Goal: Task Accomplishment & Management: Manage account settings

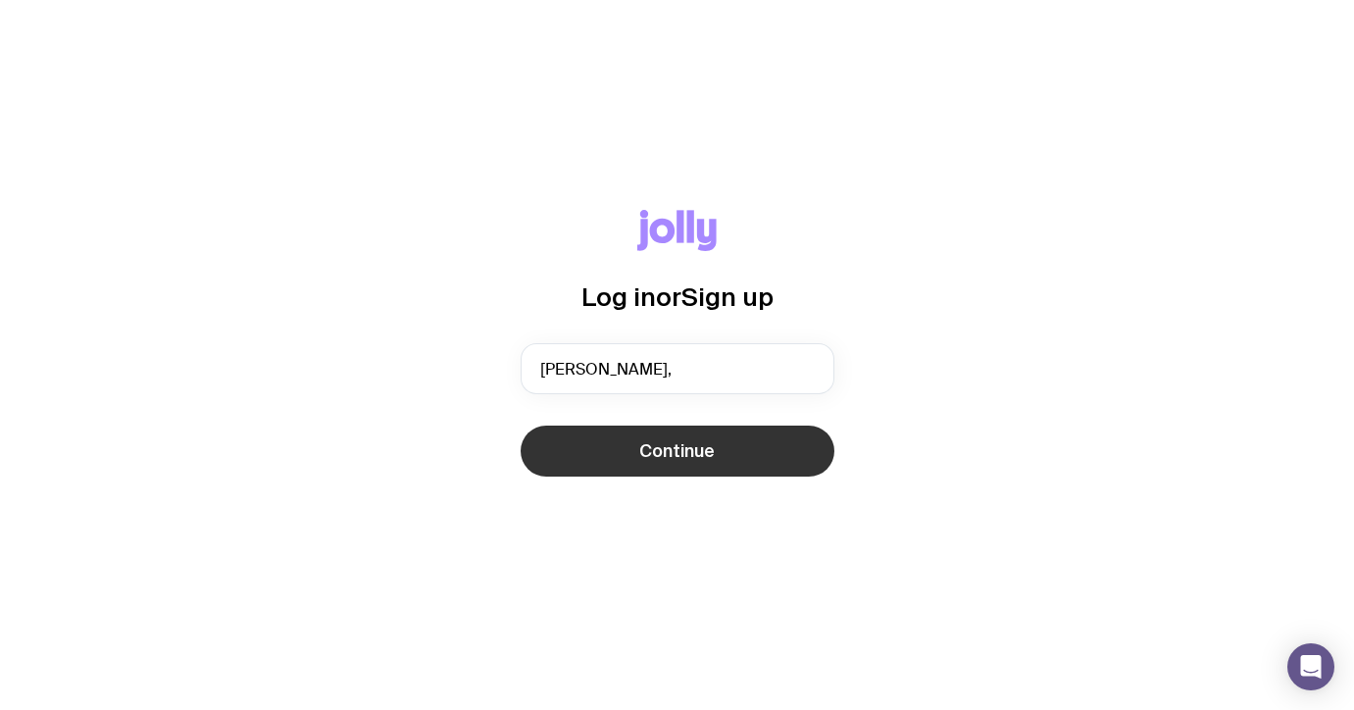
type input "[PERSON_NAME][EMAIL_ADDRESS][PERSON_NAME][DOMAIN_NAME]"
click at [727, 448] on button "Continue" at bounding box center [678, 451] width 314 height 51
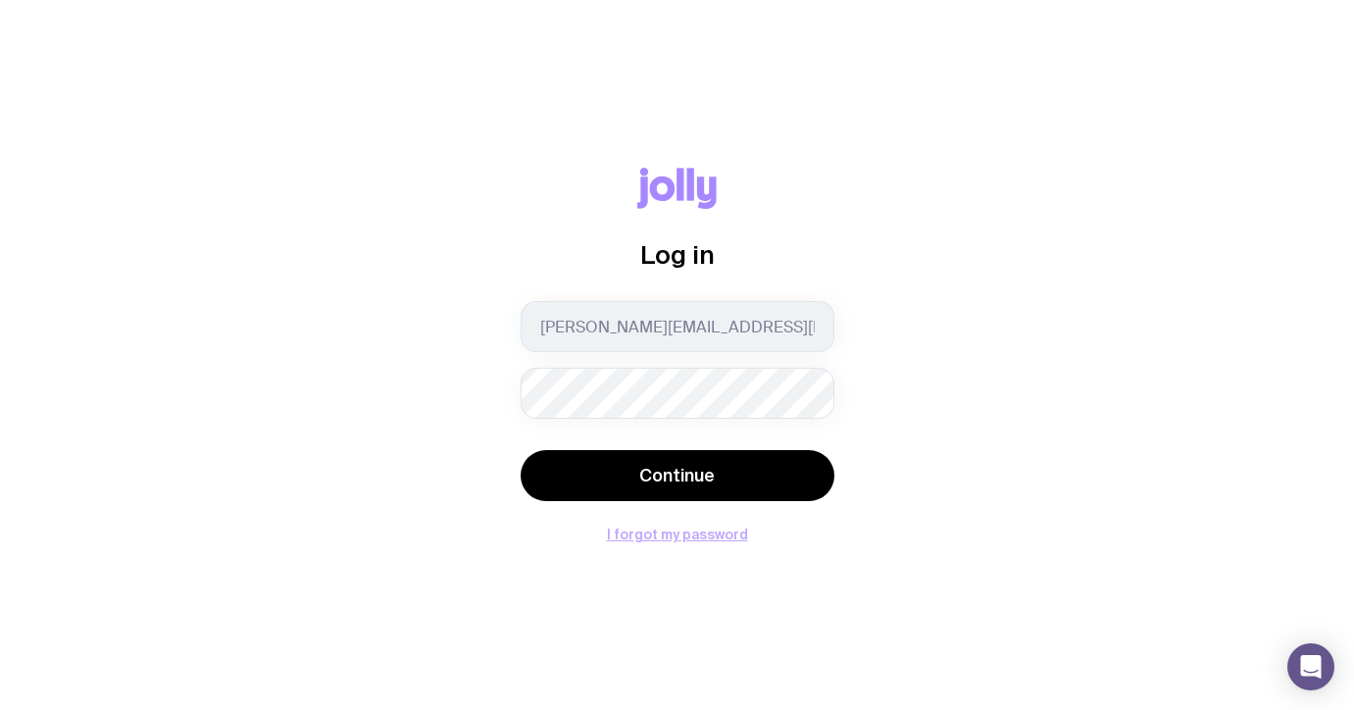
click at [639, 537] on button "I forgot my password" at bounding box center [677, 535] width 141 height 16
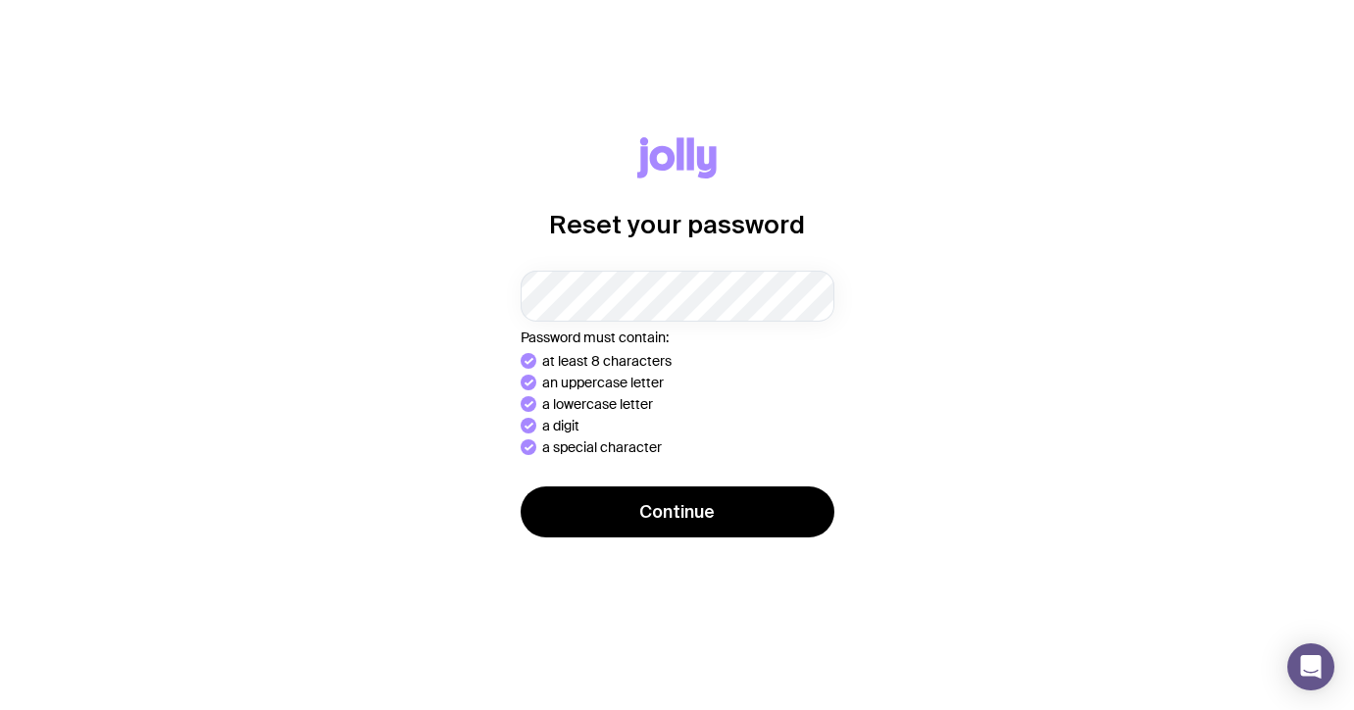
click at [683, 538] on div "Reset your password Password must contain: at least 8 characters an uppercase l…" at bounding box center [677, 354] width 1260 height 435
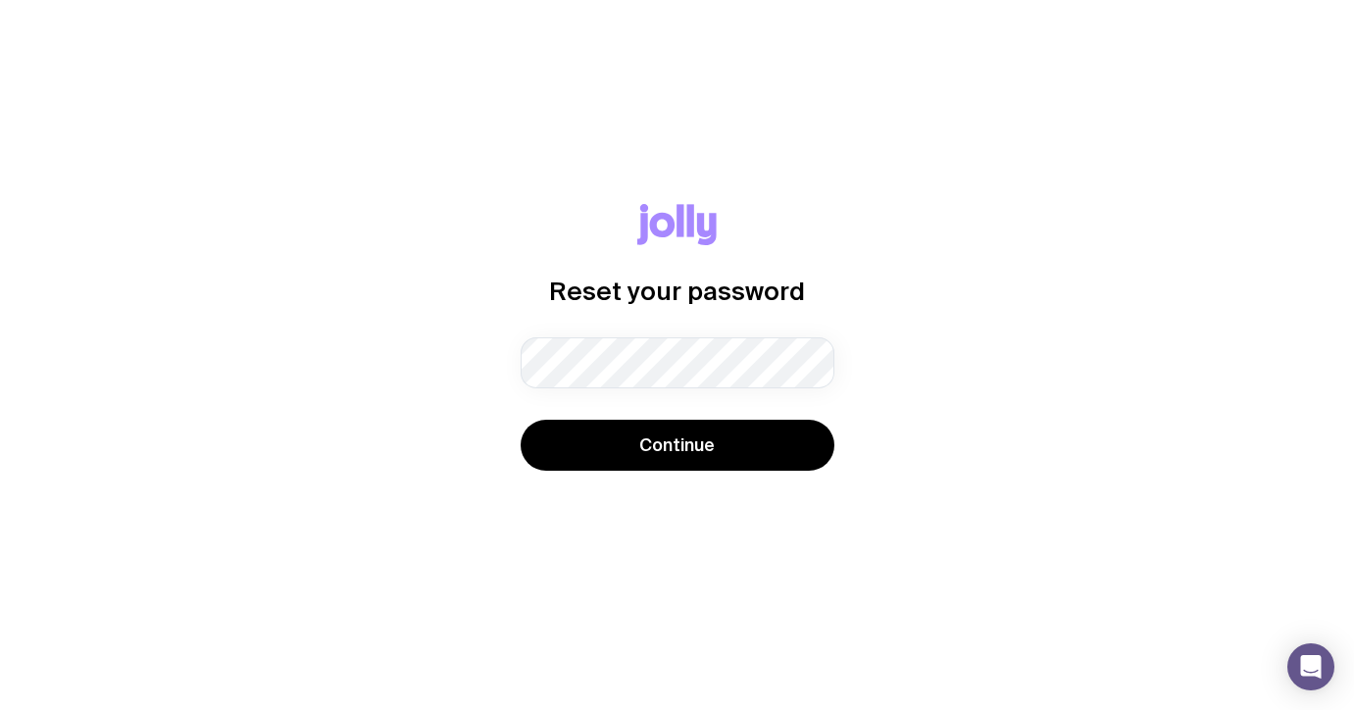
click at [663, 477] on div "Reset your password Password must contain: at least 8 characters an uppercase l…" at bounding box center [677, 355] width 1260 height 302
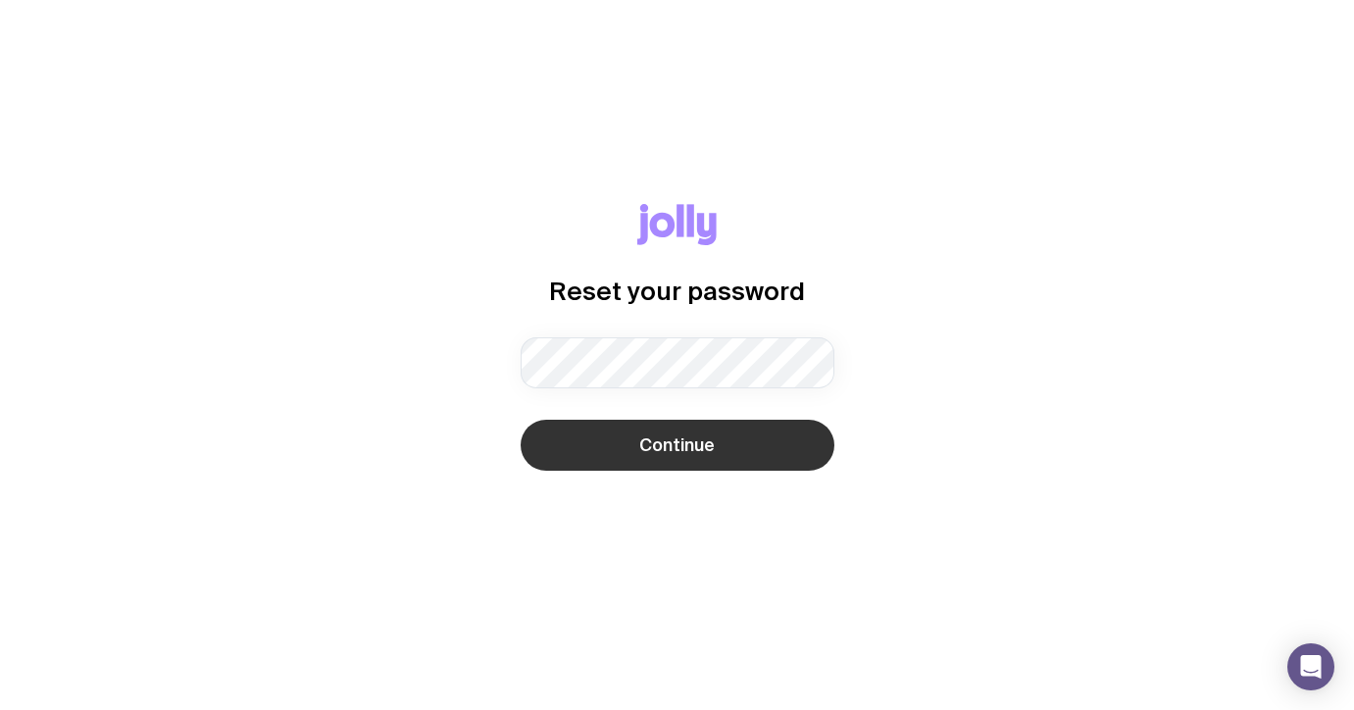
click at [652, 457] on button "Continue" at bounding box center [678, 445] width 314 height 51
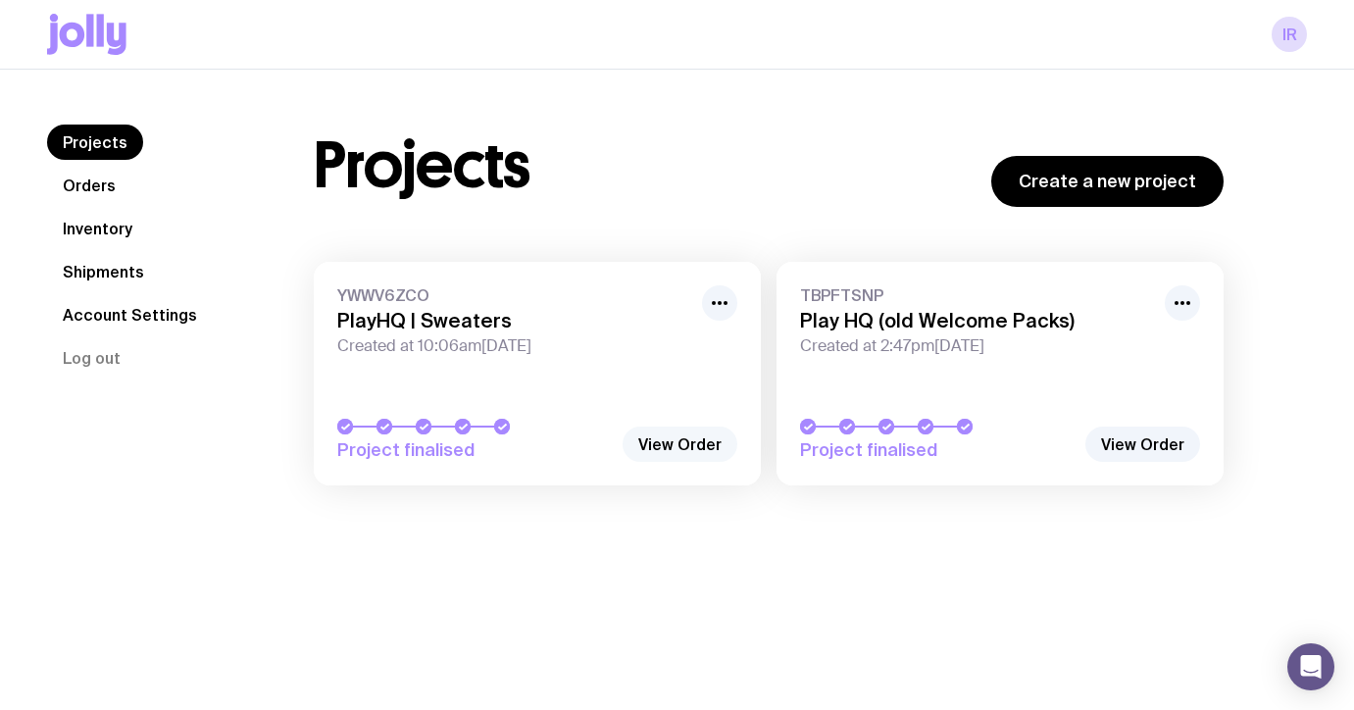
click at [691, 445] on link "View Order" at bounding box center [680, 444] width 115 height 35
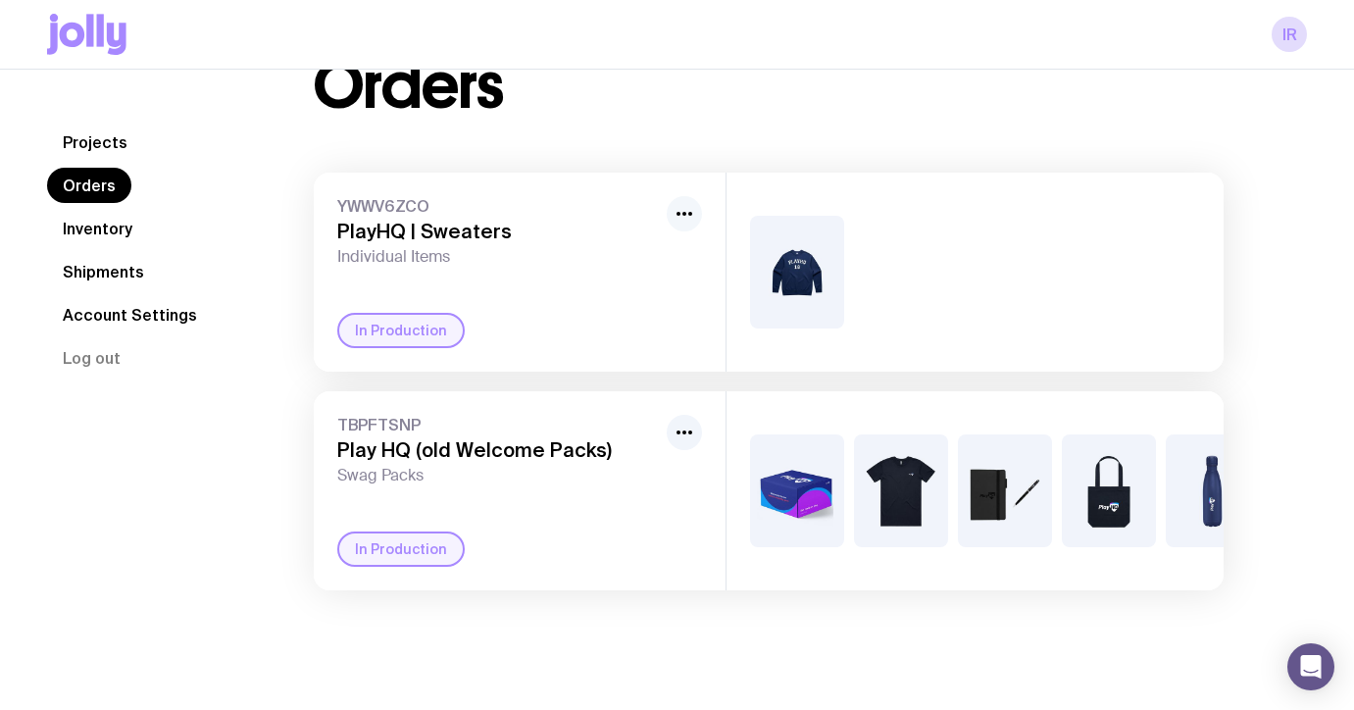
click at [683, 208] on icon "button" at bounding box center [685, 214] width 24 height 24
click at [491, 319] on div "In Production" at bounding box center [519, 330] width 365 height 35
click at [396, 344] on div "In Production" at bounding box center [401, 330] width 128 height 35
click at [395, 322] on div "In Production" at bounding box center [401, 330] width 128 height 35
click at [373, 215] on span "YWWV6ZCO" at bounding box center [498, 206] width 322 height 20
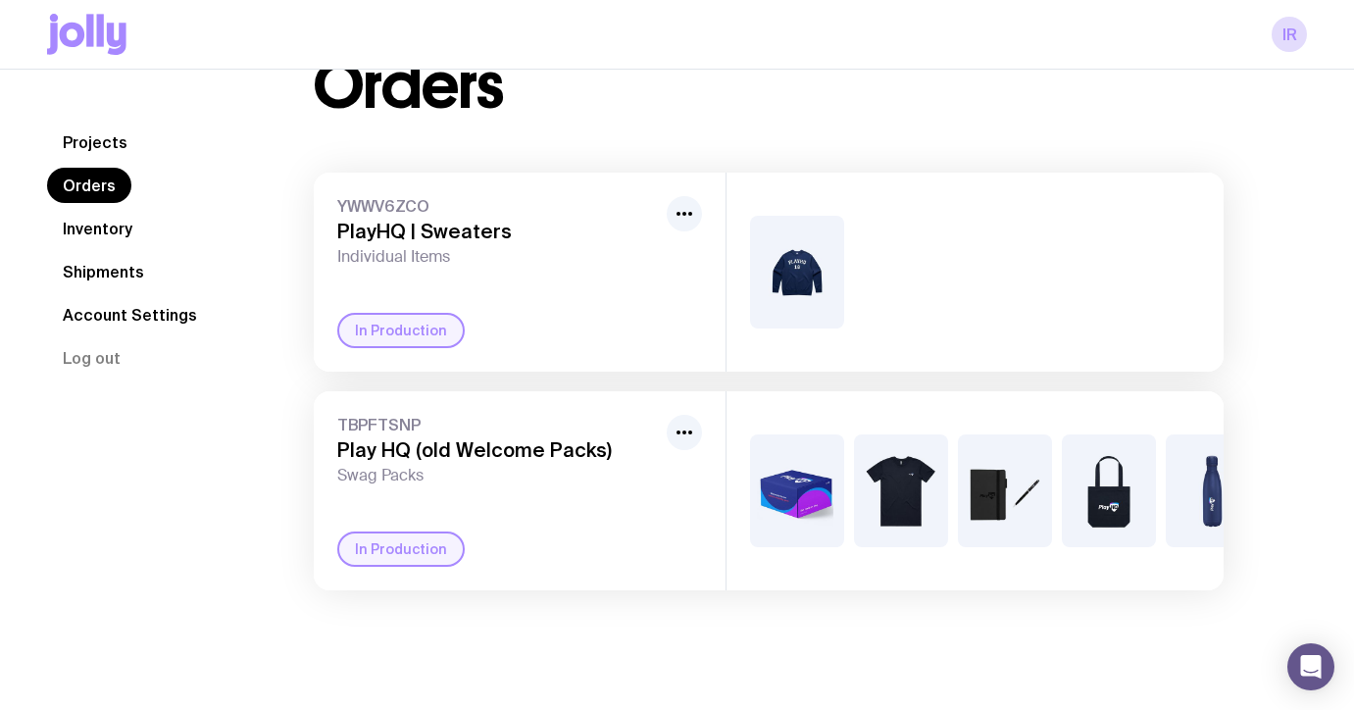
click at [376, 245] on div "YWWV6ZCO PlayHQ | Sweaters Individual Items" at bounding box center [498, 231] width 322 height 71
click at [789, 277] on img at bounding box center [797, 272] width 94 height 113
click at [605, 282] on div "YWWV6ZCO PlayHQ | Sweaters Individual Items In Production" at bounding box center [520, 272] width 412 height 199
click at [87, 276] on link "Shipments" at bounding box center [103, 271] width 113 height 35
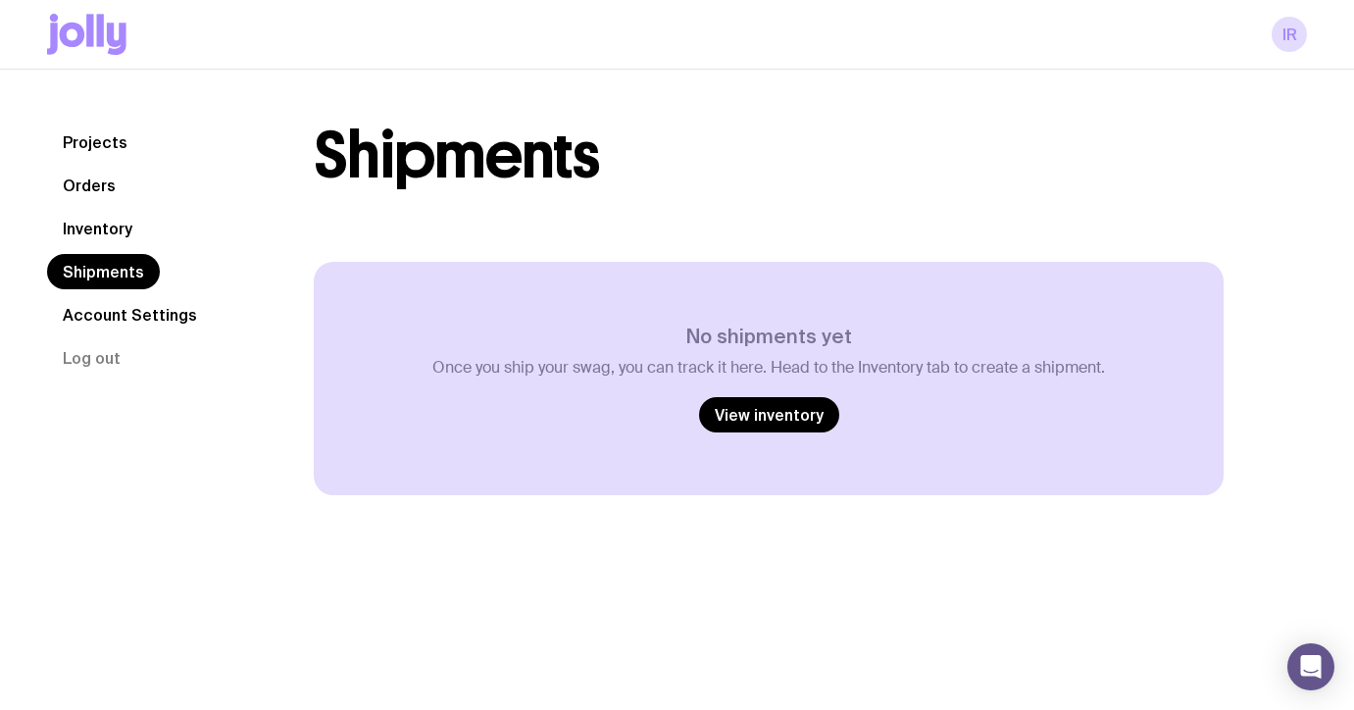
click at [78, 230] on link "Inventory" at bounding box center [97, 228] width 101 height 35
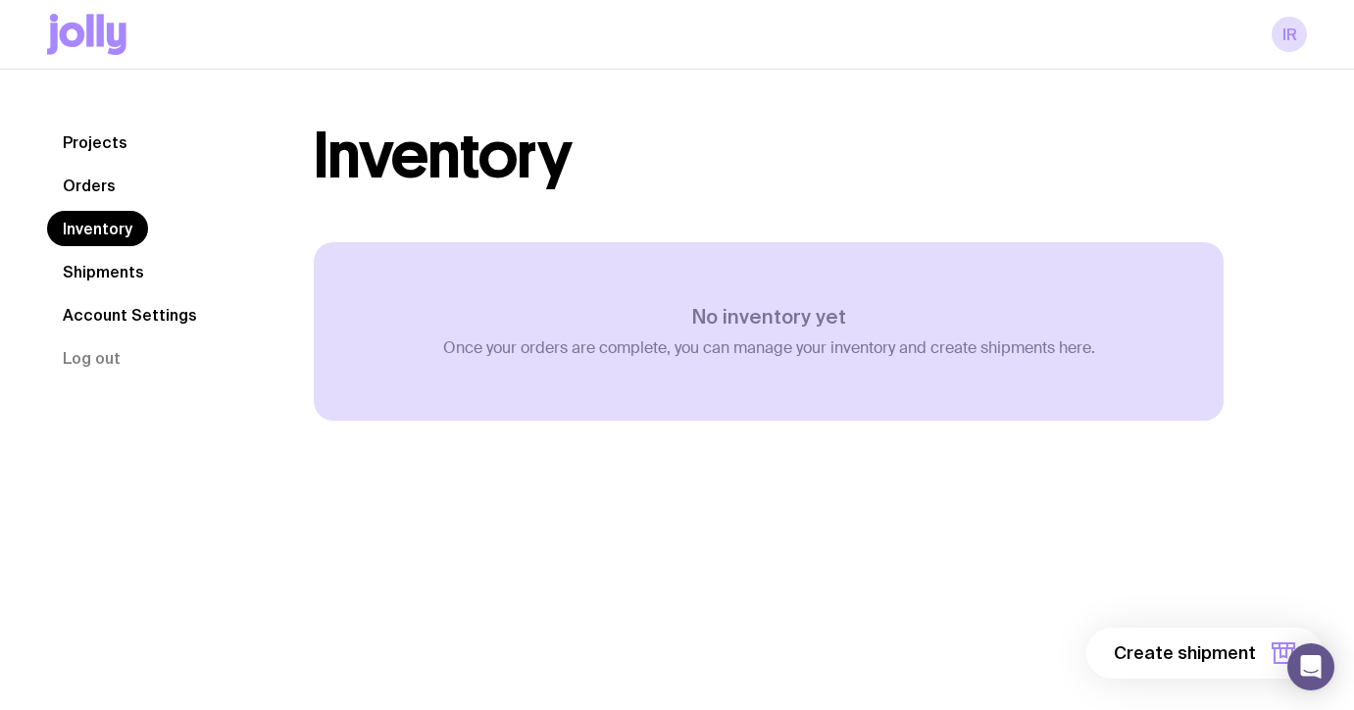
click at [78, 205] on nav "Projects Orders Inventory Shipments Account Settings Log out" at bounding box center [157, 250] width 220 height 251
click at [77, 190] on link "Orders" at bounding box center [89, 185] width 84 height 35
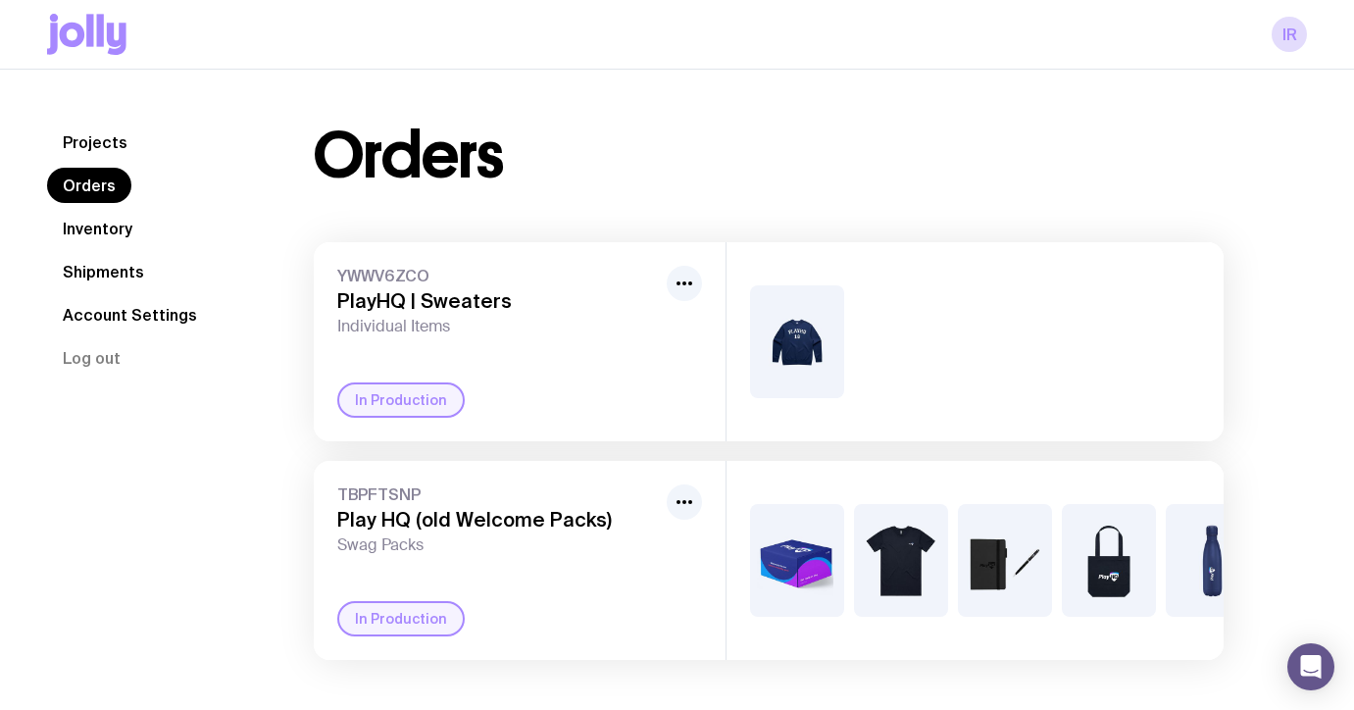
scroll to position [70, 0]
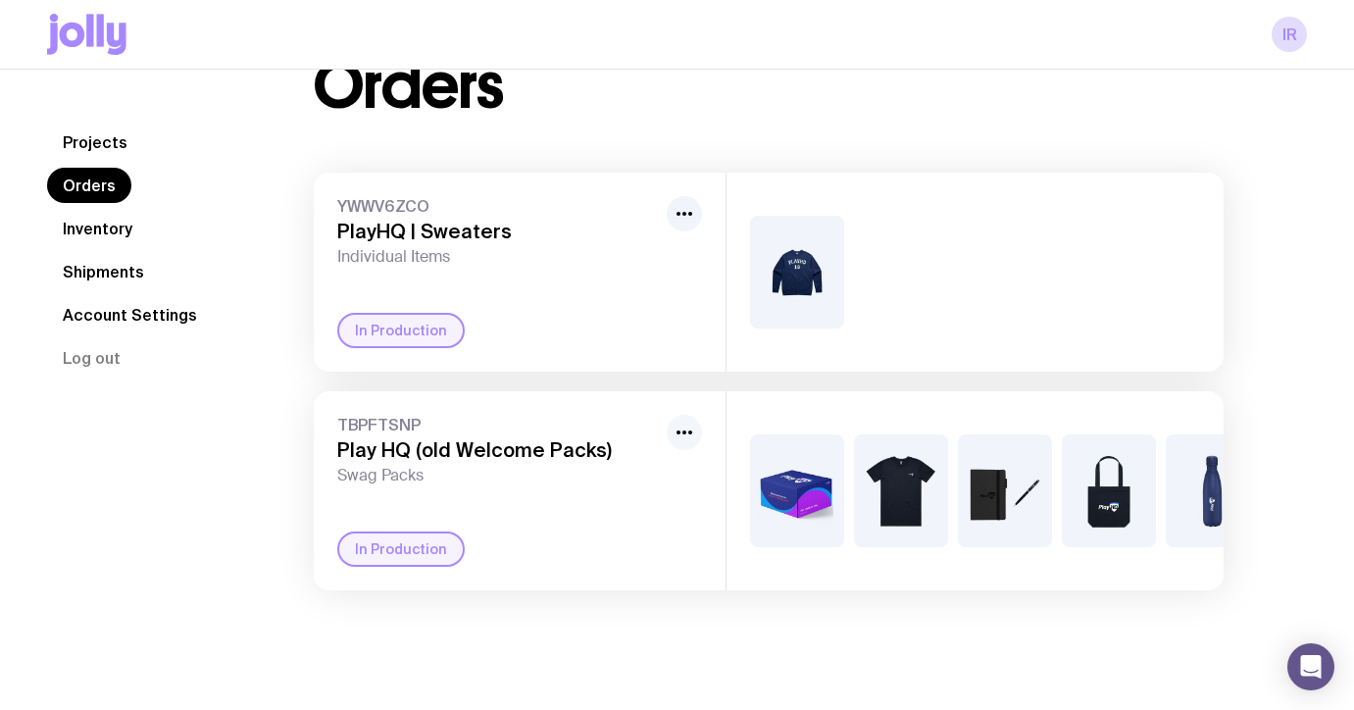
click at [670, 431] on button "button" at bounding box center [684, 432] width 35 height 35
click at [482, 528] on div "TBPFTSNP Play HQ (old Welcome Packs) Swag Packs Rename In Production" at bounding box center [520, 490] width 412 height 199
click at [402, 557] on div "In Production" at bounding box center [401, 549] width 128 height 35
click at [867, 518] on img at bounding box center [901, 490] width 94 height 113
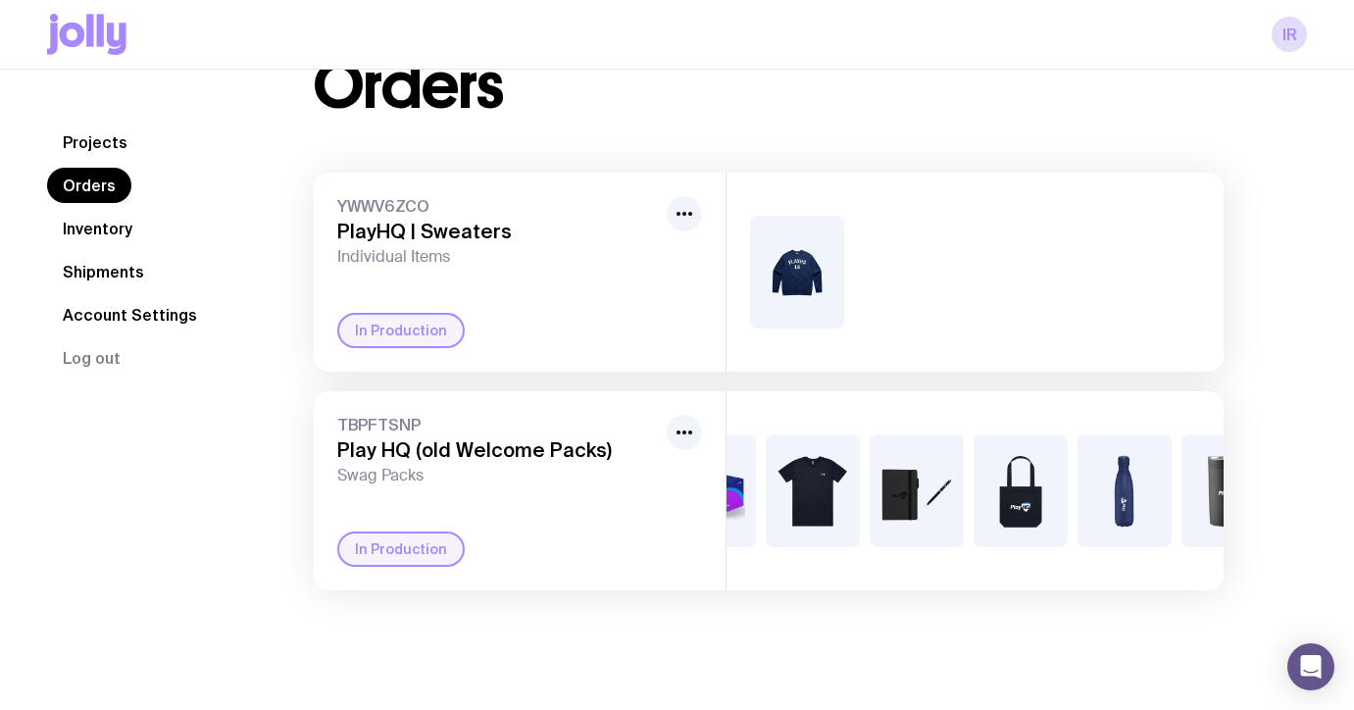
scroll to position [0, 0]
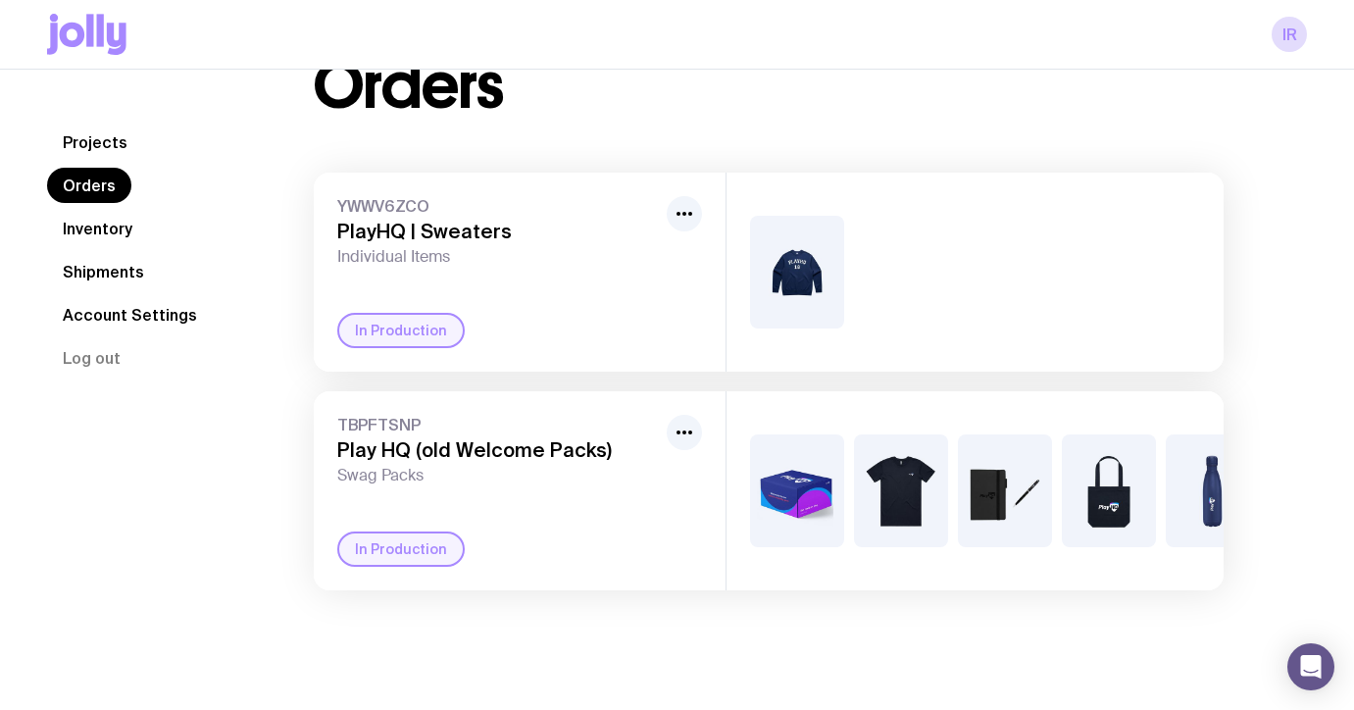
click at [83, 232] on link "Inventory" at bounding box center [97, 228] width 101 height 35
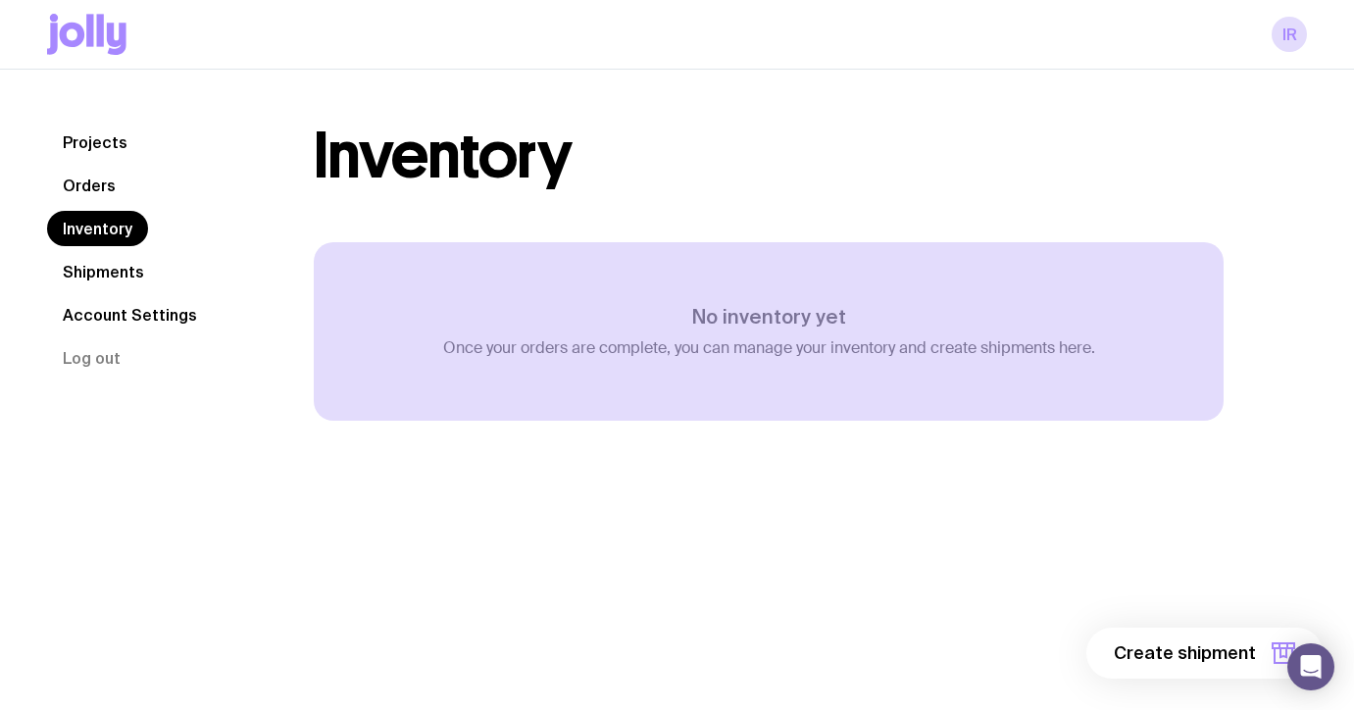
click at [81, 270] on link "Shipments" at bounding box center [103, 271] width 113 height 35
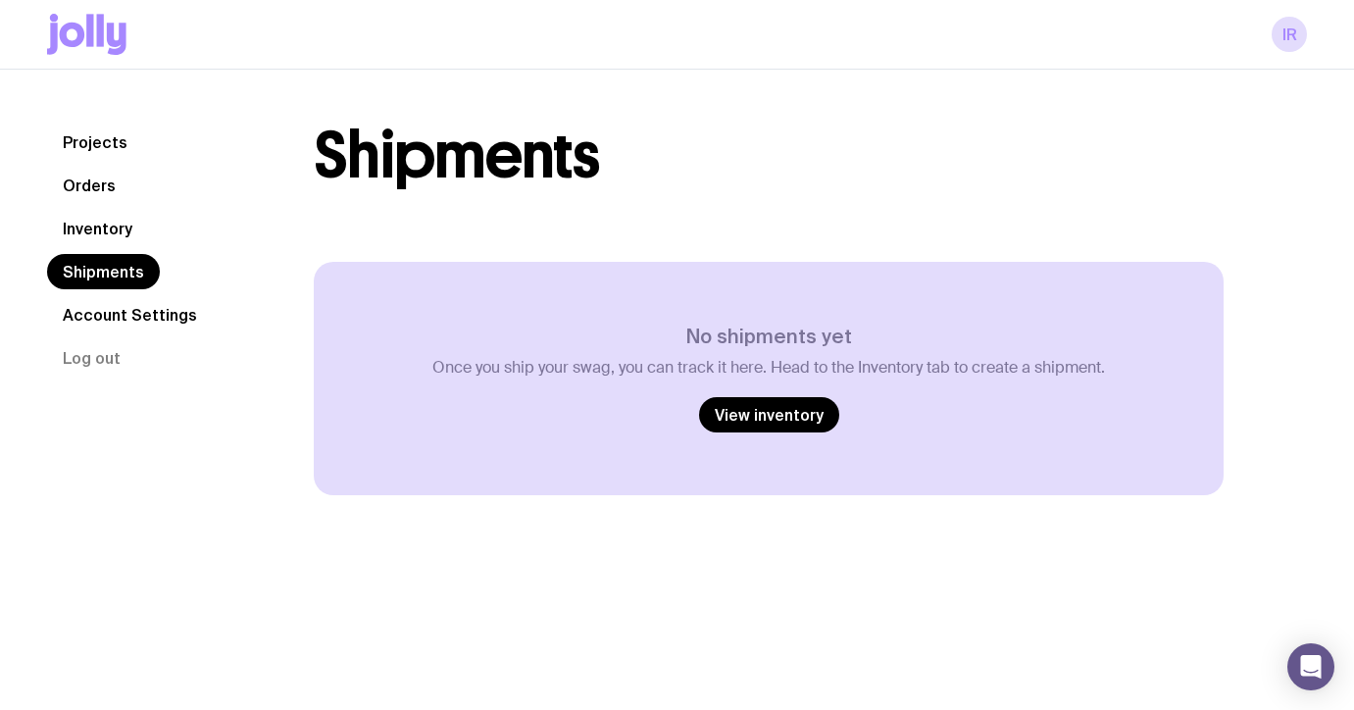
click at [77, 318] on link "Account Settings" at bounding box center [130, 314] width 166 height 35
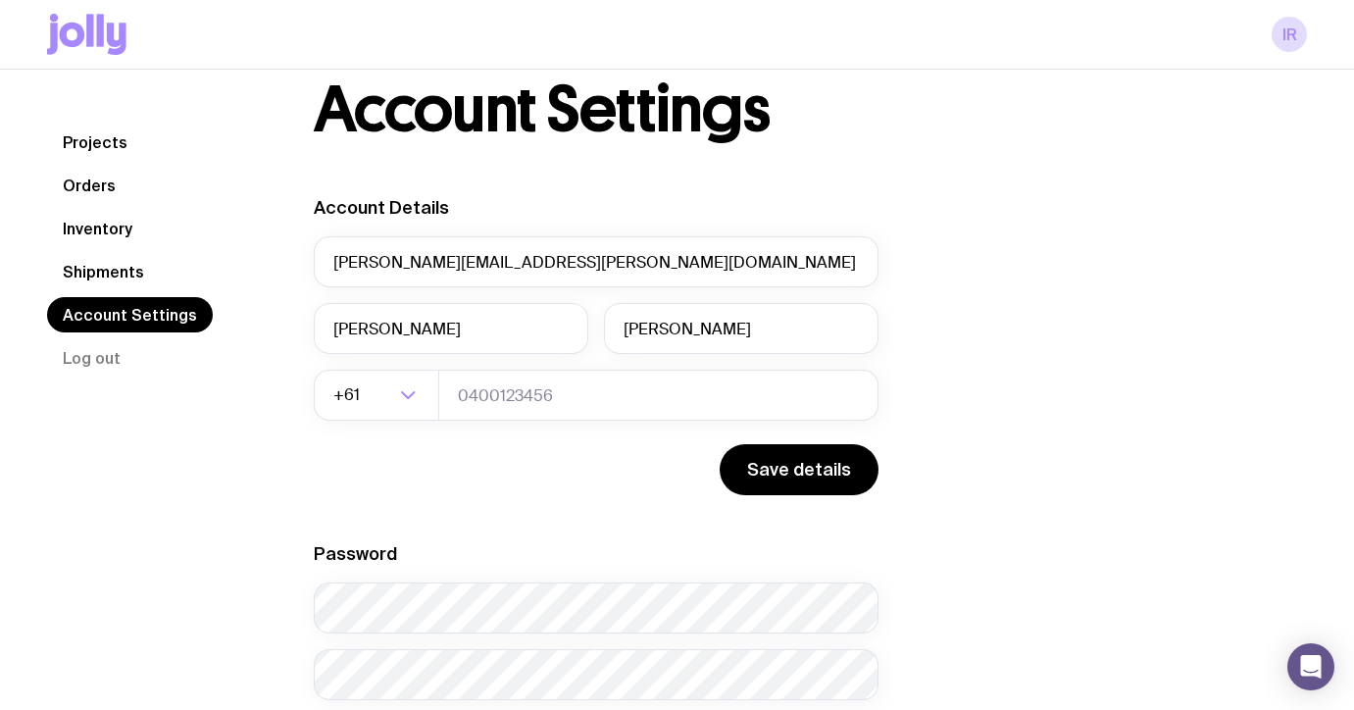
scroll to position [166, 0]
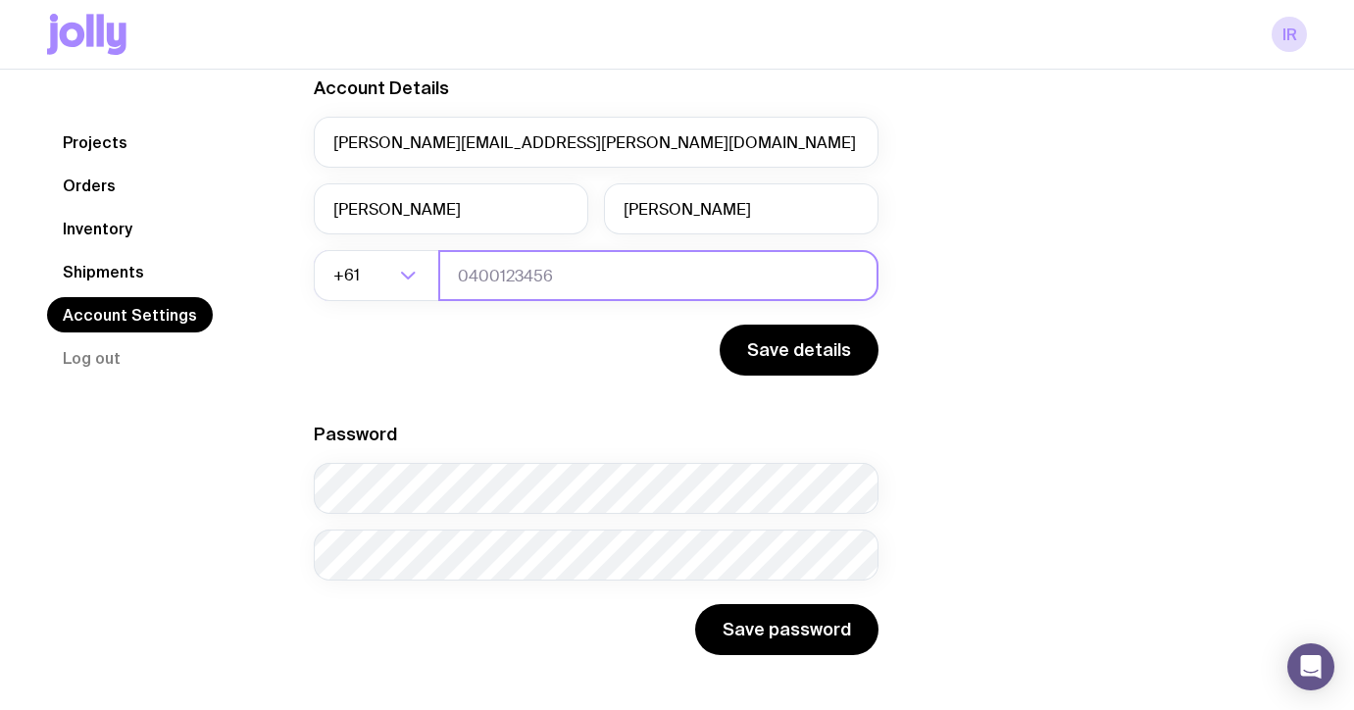
click at [491, 276] on input "tel" at bounding box center [658, 275] width 440 height 51
type input "0424860107"
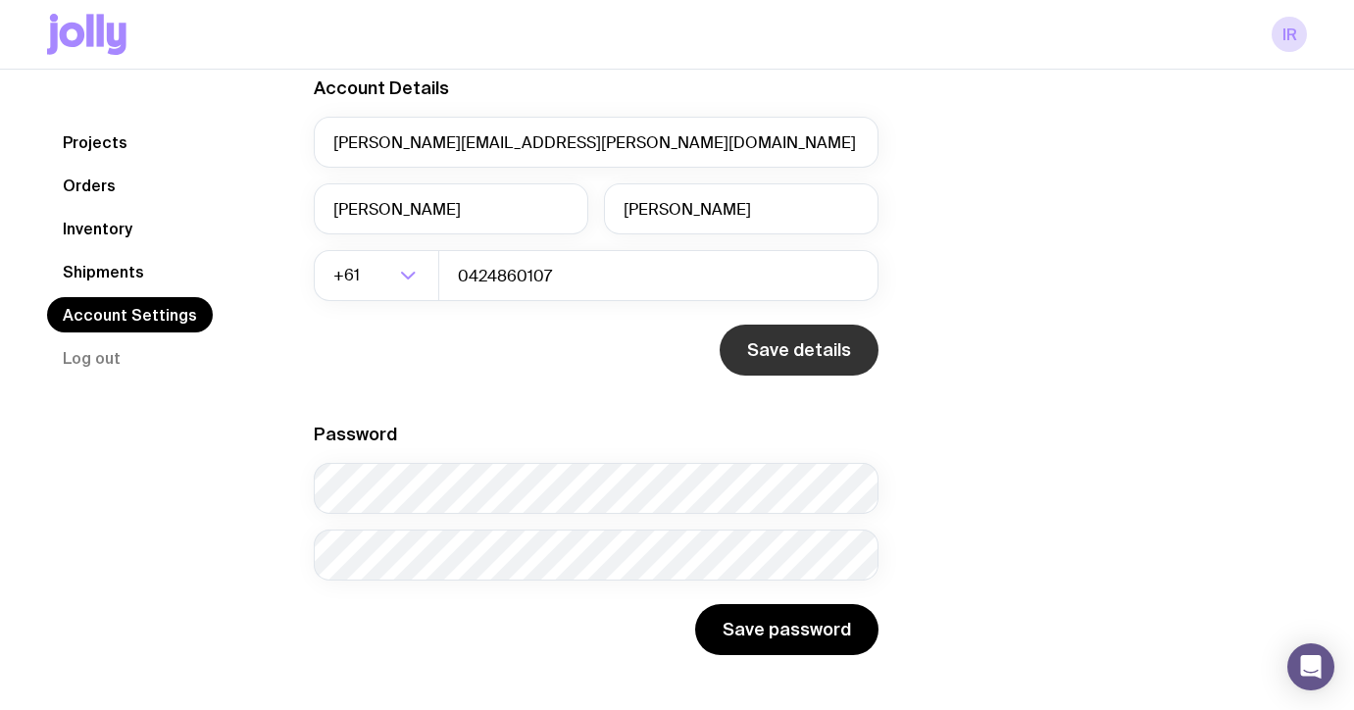
click at [786, 344] on button "Save details" at bounding box center [799, 350] width 159 height 51
click at [87, 185] on link "Orders" at bounding box center [89, 185] width 84 height 35
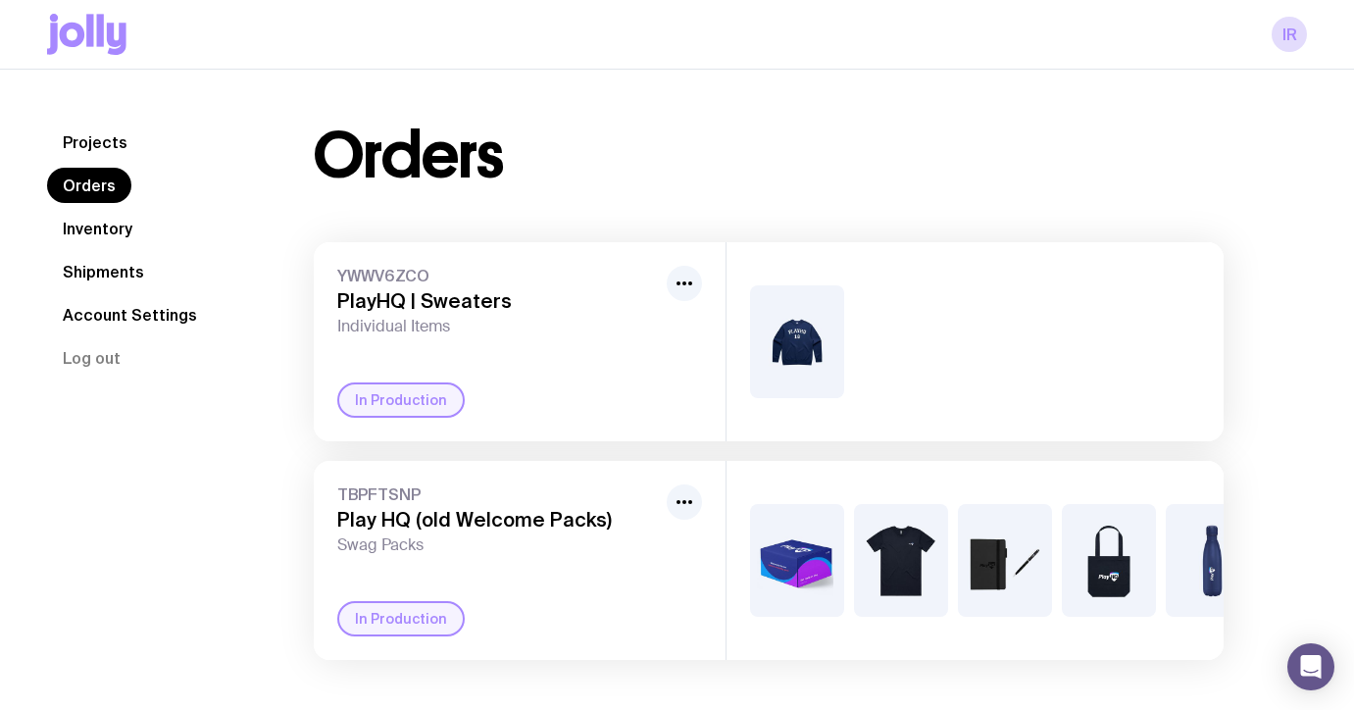
click at [98, 142] on link "Projects" at bounding box center [95, 142] width 96 height 35
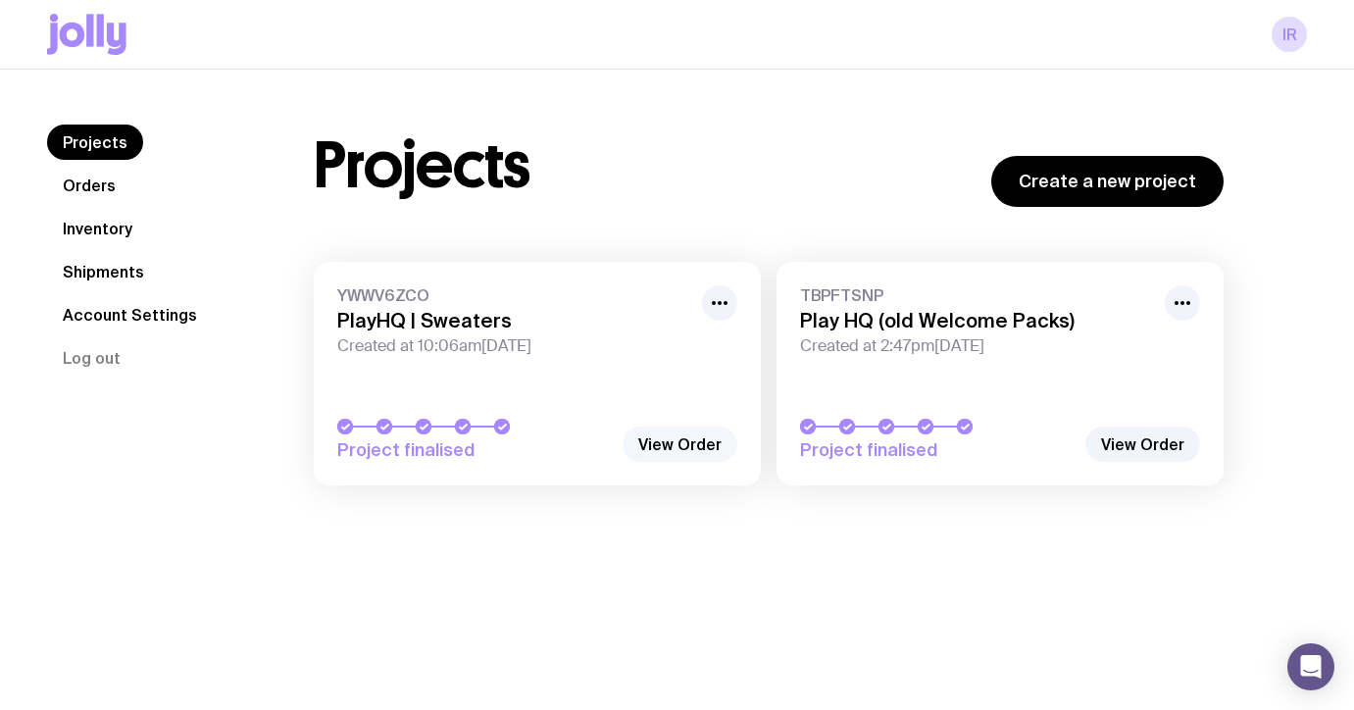
click at [703, 447] on link "View Order" at bounding box center [680, 444] width 115 height 35
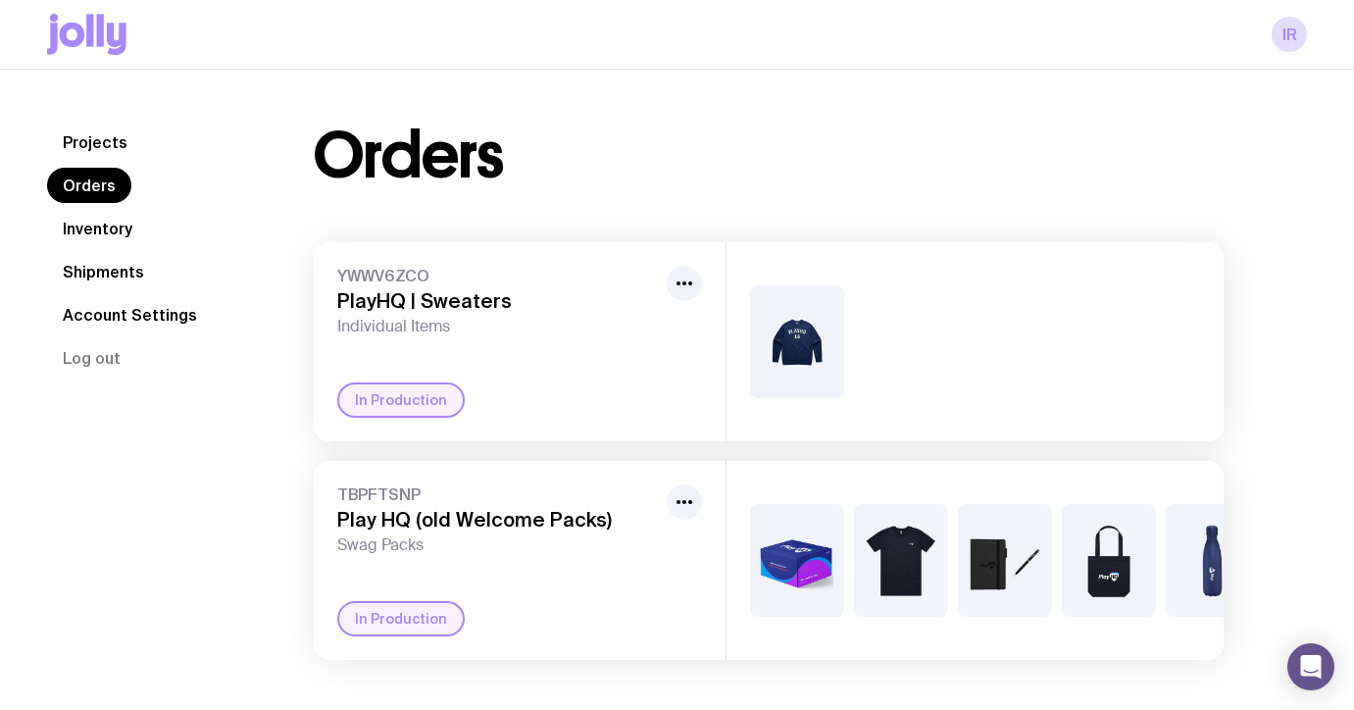
click at [399, 350] on div "YWWV6ZCO PlayHQ | Sweaters Individual Items In Production" at bounding box center [520, 341] width 412 height 199
click at [694, 277] on icon "button" at bounding box center [685, 284] width 24 height 24
click at [380, 288] on div "YWWV6ZCO PlayHQ | Sweaters Individual Items" at bounding box center [498, 301] width 322 height 71
click at [99, 134] on link "Projects" at bounding box center [95, 142] width 96 height 35
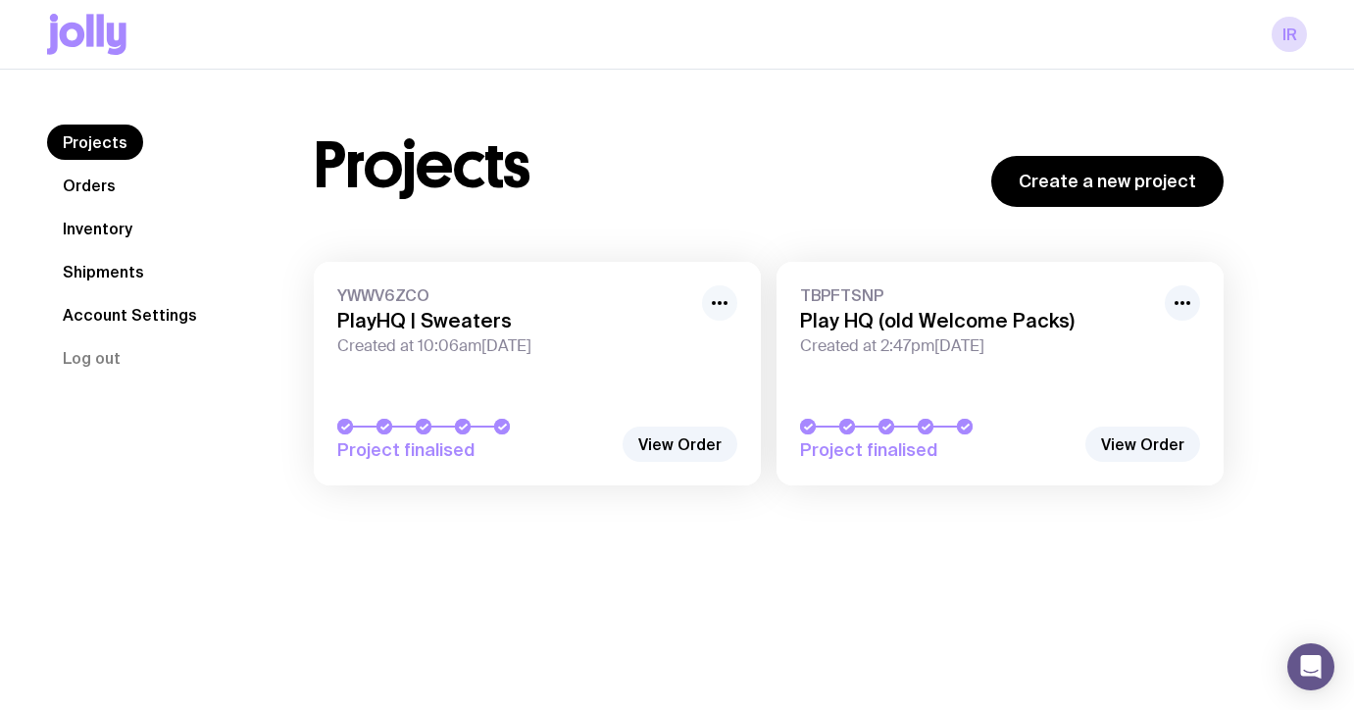
click at [723, 300] on icon "button" at bounding box center [720, 303] width 24 height 24
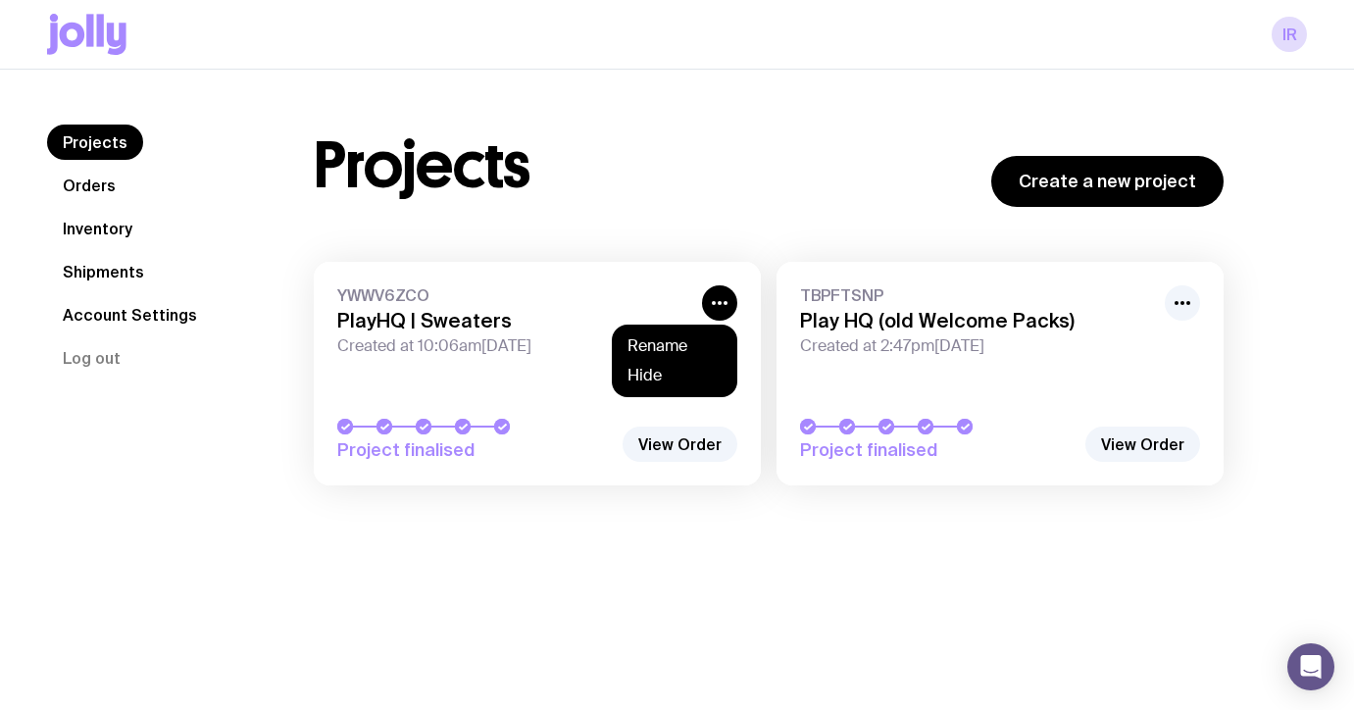
click at [763, 216] on div "Projects Create a new project YWWV6ZCO PlayHQ | Sweaters Created at 10:06am[DAT…" at bounding box center [769, 315] width 1004 height 381
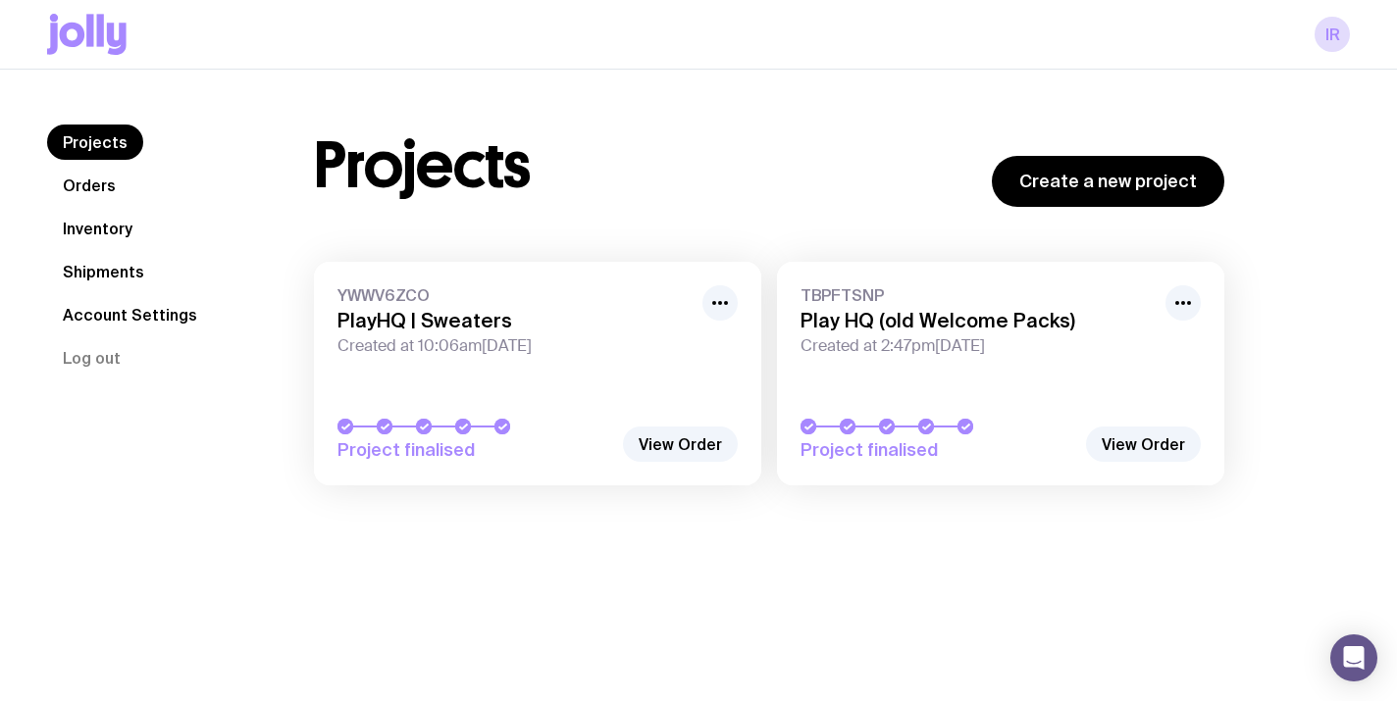
click at [92, 36] on icon at bounding box center [89, 30] width 7 height 32
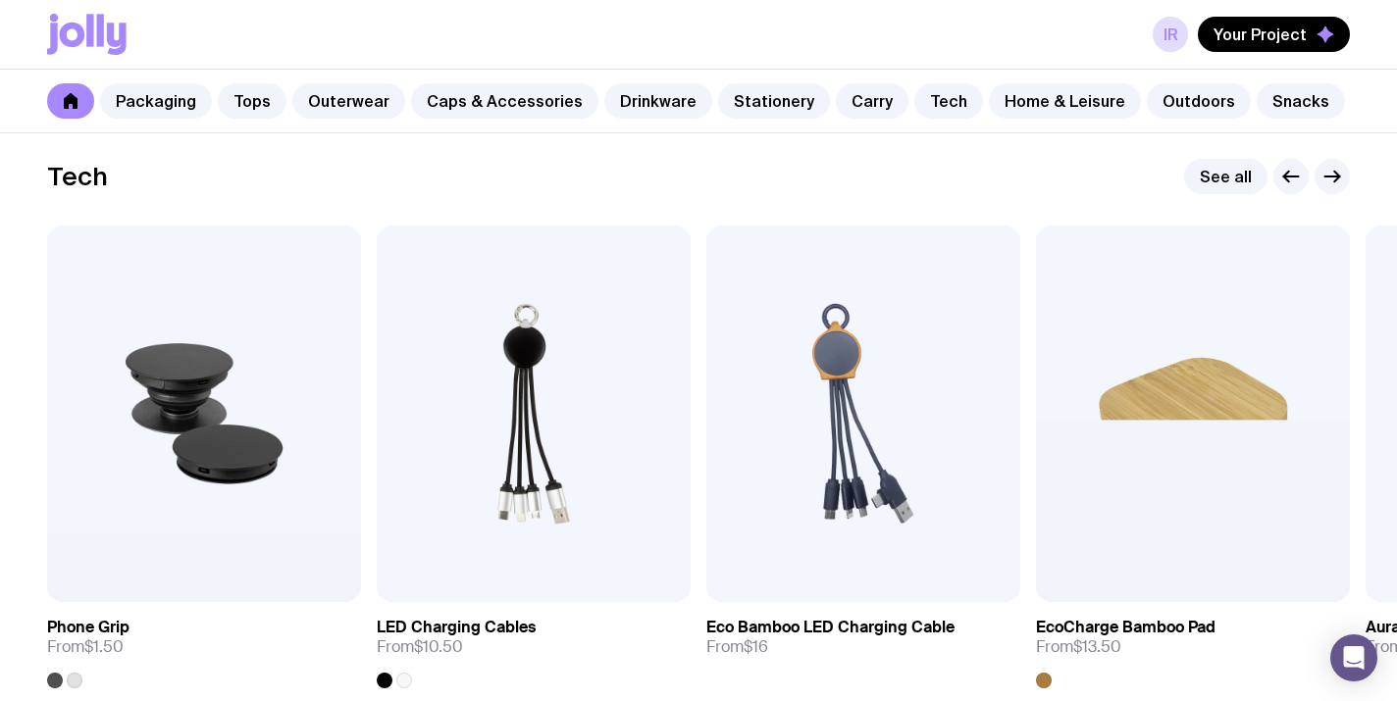
scroll to position [4876, 0]
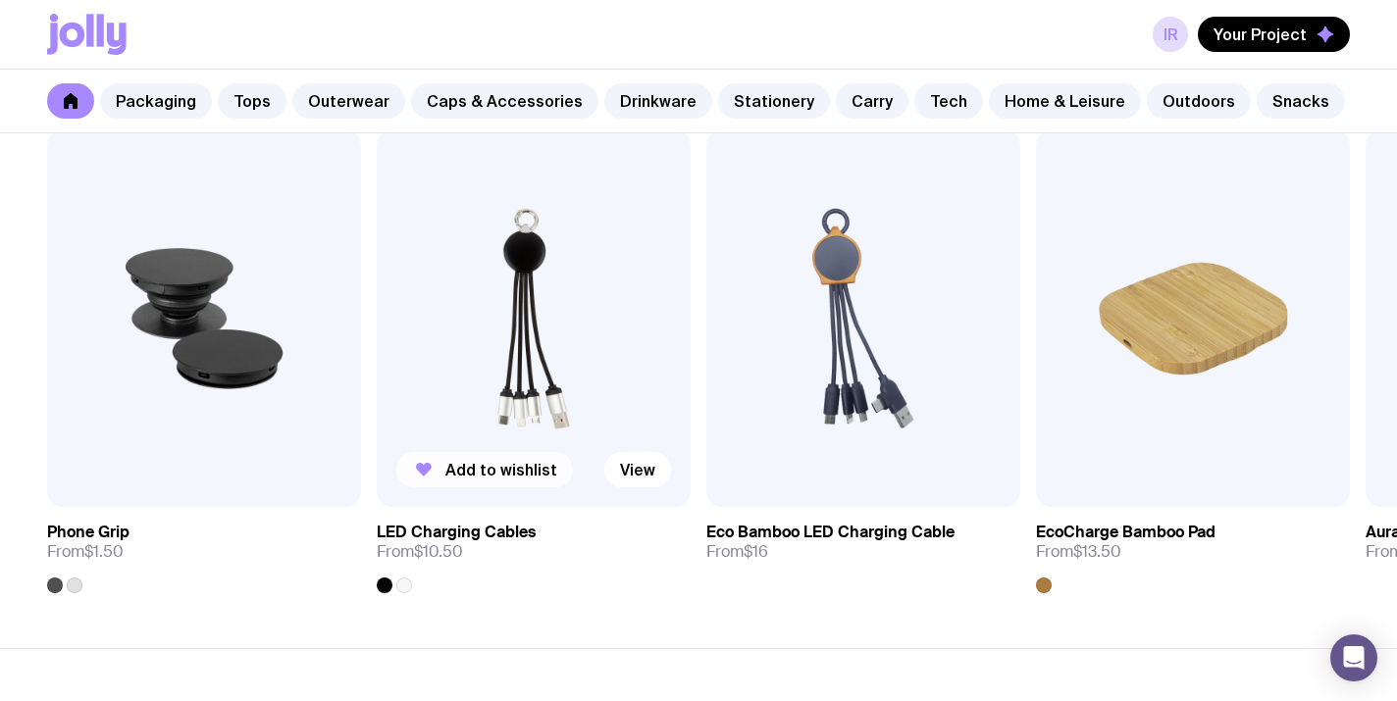
click at [464, 470] on span "Add to wishlist" at bounding box center [501, 470] width 112 height 20
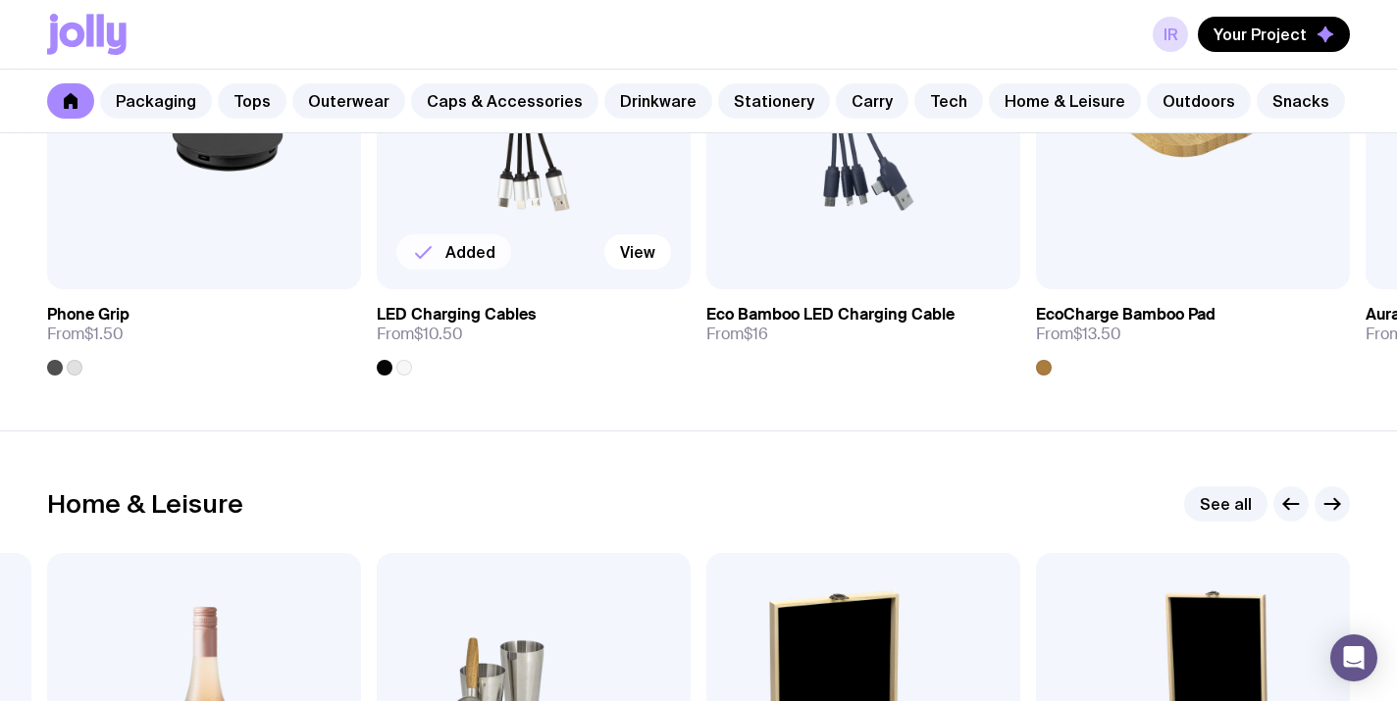
scroll to position [4956, 0]
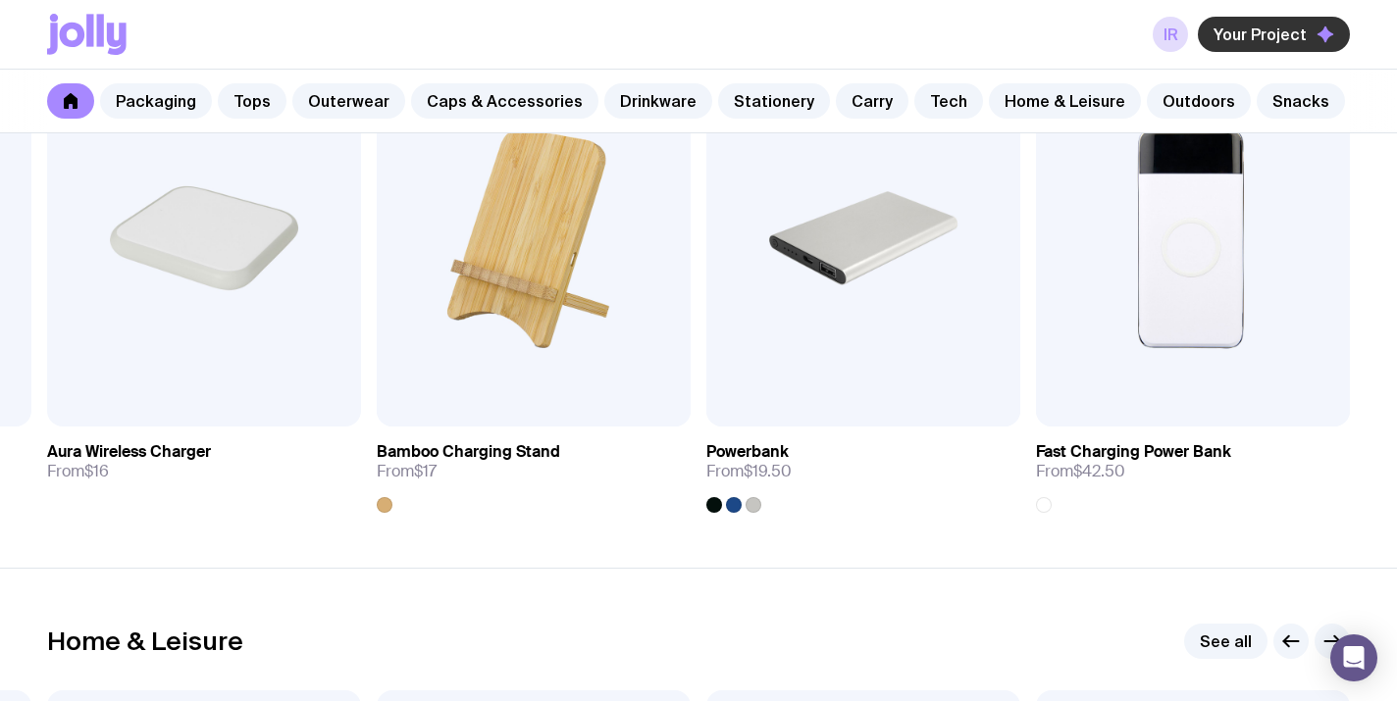
click at [1258, 30] on span "Your Project" at bounding box center [1259, 35] width 93 height 20
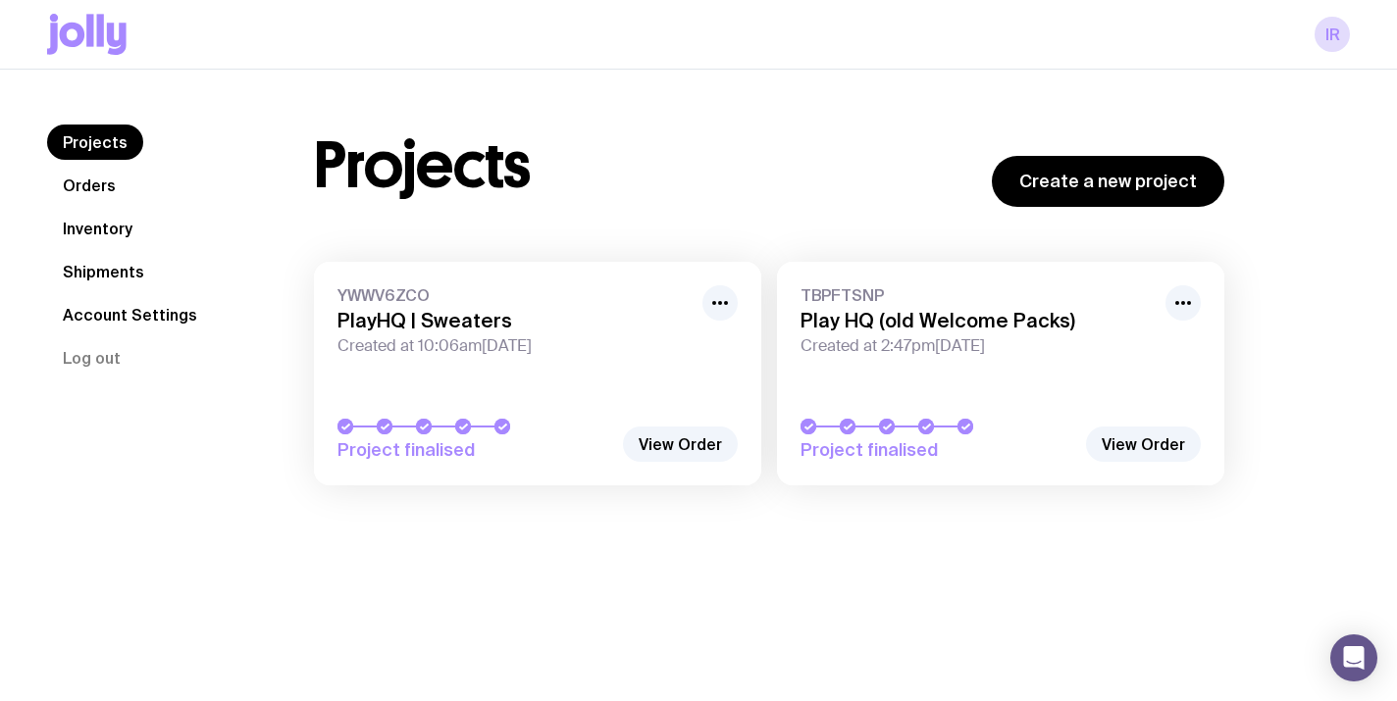
click at [1079, 379] on link "TBPFTSNP Play HQ (old Welcome Packs) Created at 2:47pm[DATE] Project finalised" at bounding box center [1000, 374] width 447 height 224
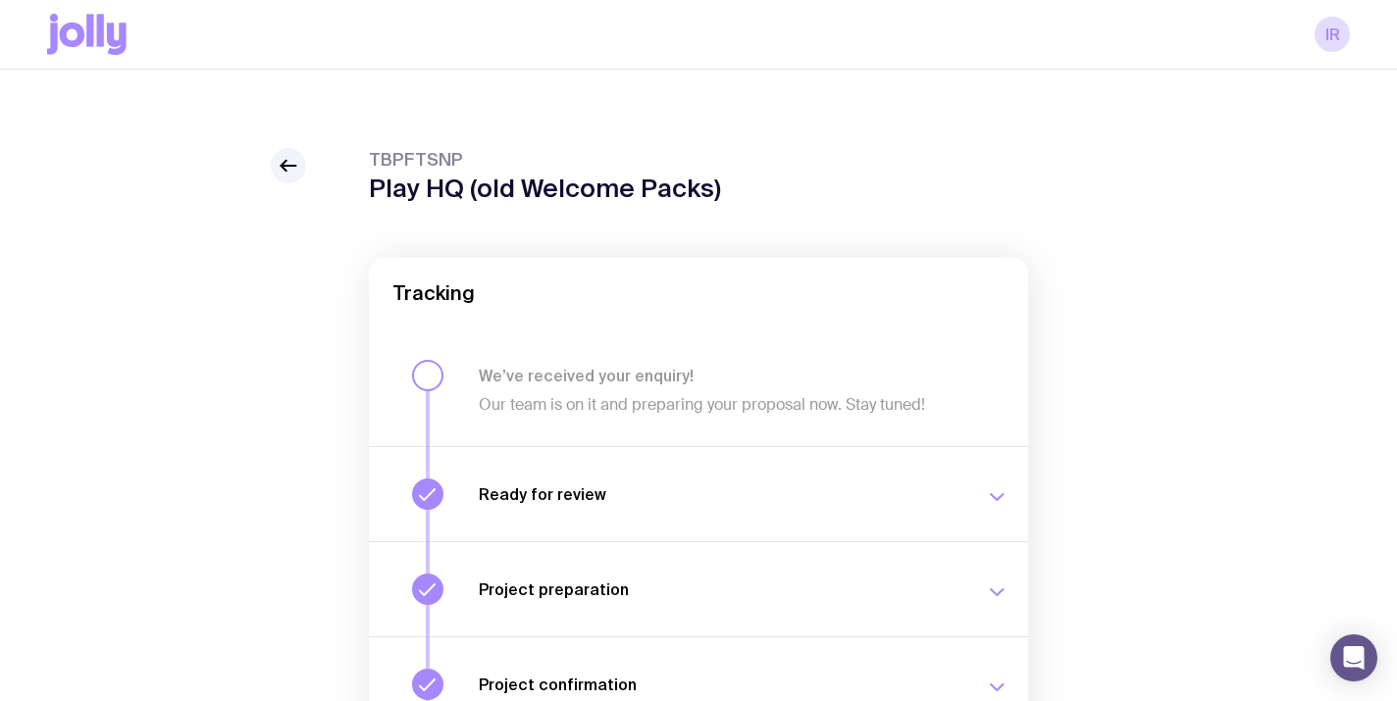
scroll to position [342, 0]
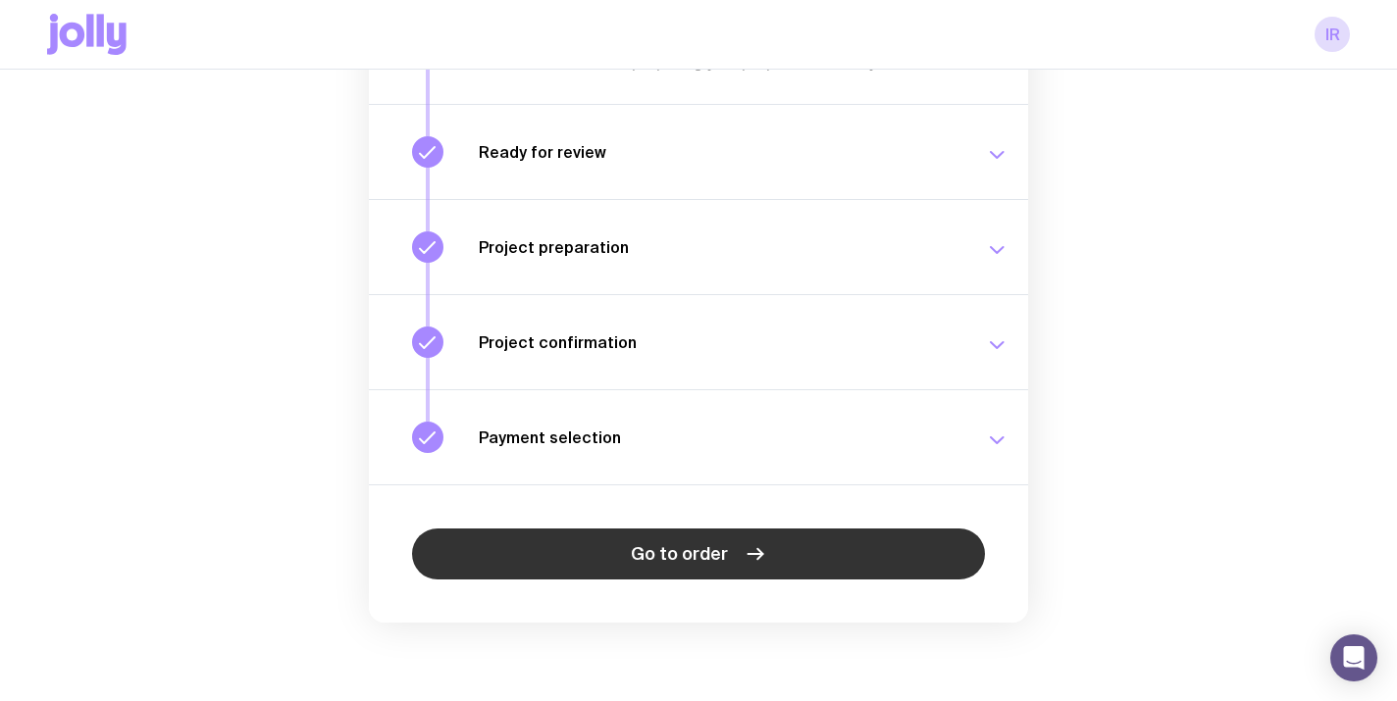
click at [687, 554] on span "Go to order" at bounding box center [679, 554] width 97 height 24
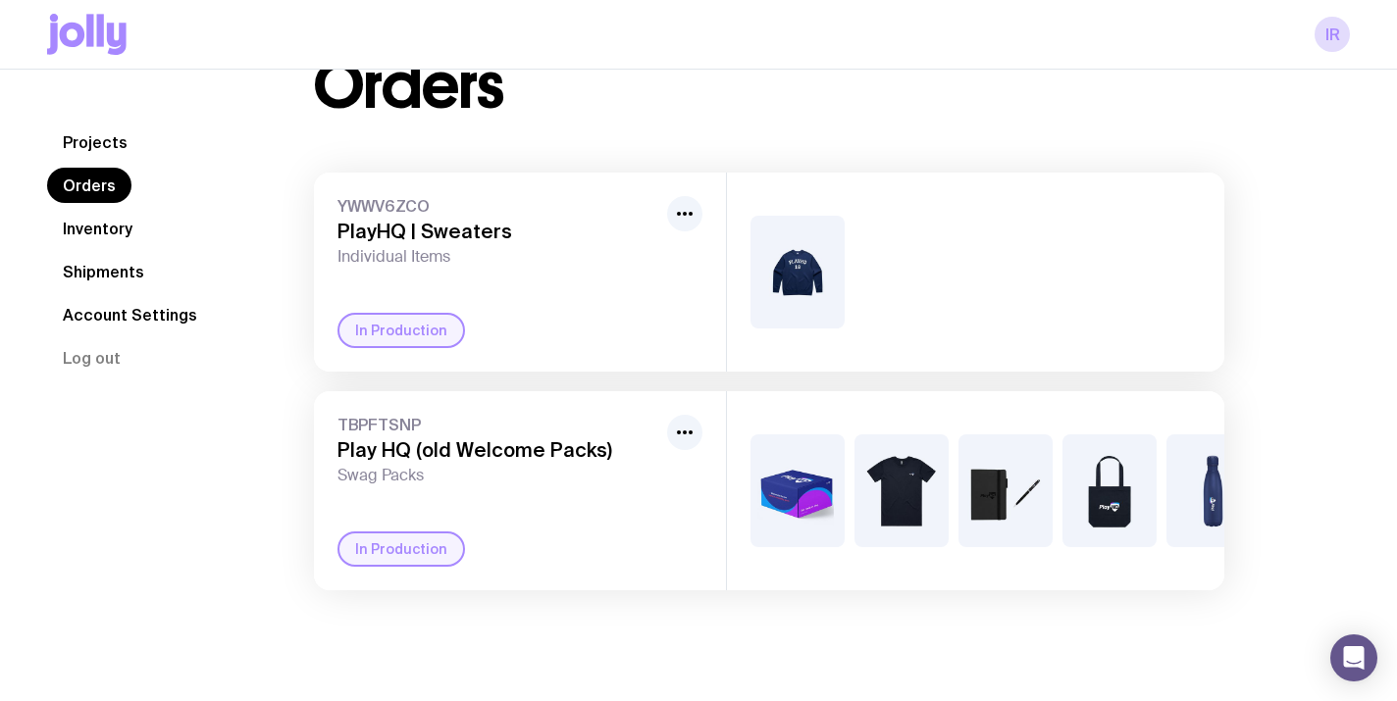
scroll to position [0, 372]
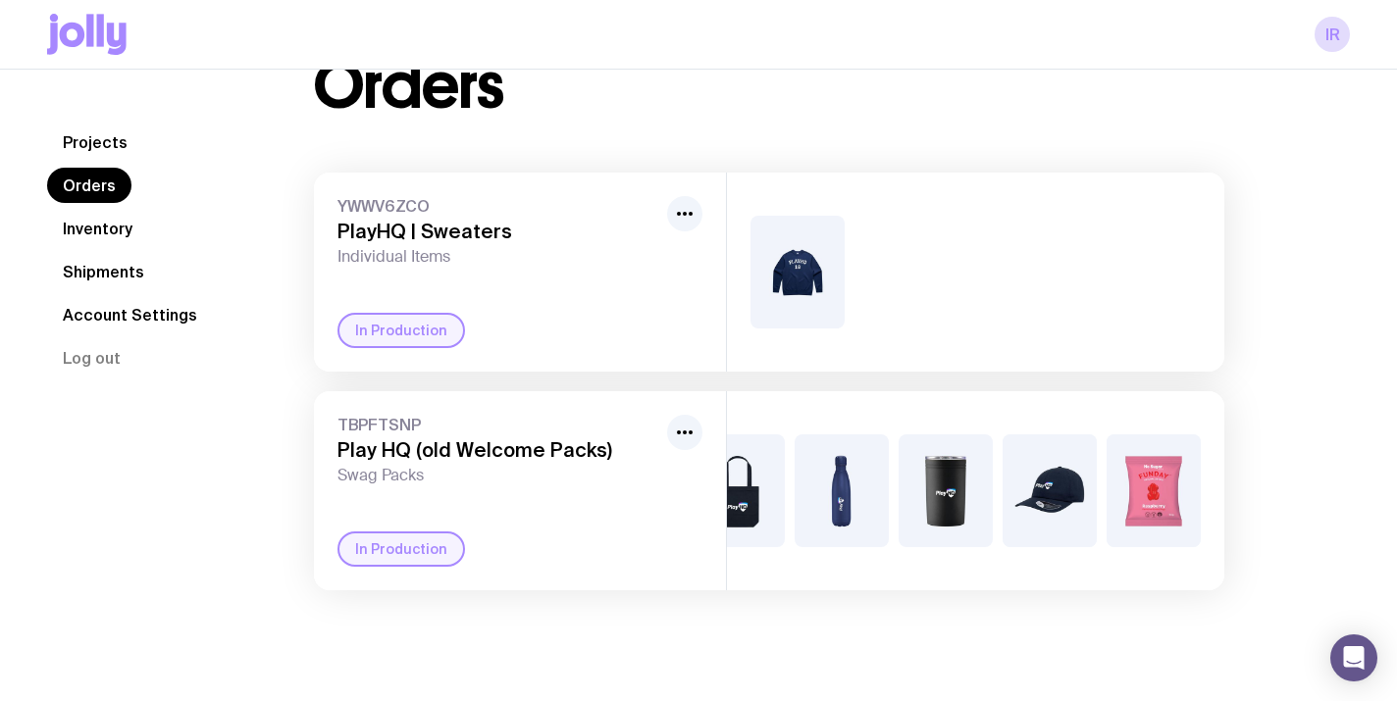
click at [862, 480] on img at bounding box center [841, 490] width 94 height 113
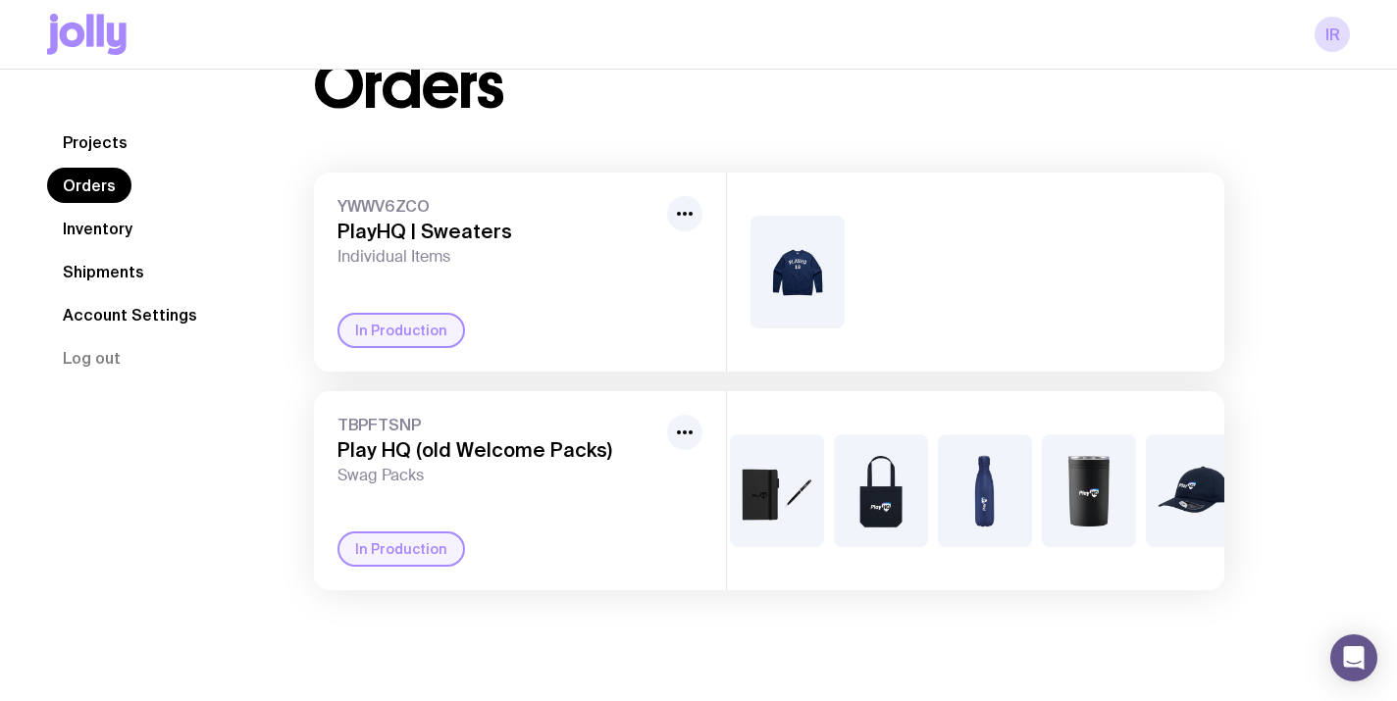
scroll to position [0, 0]
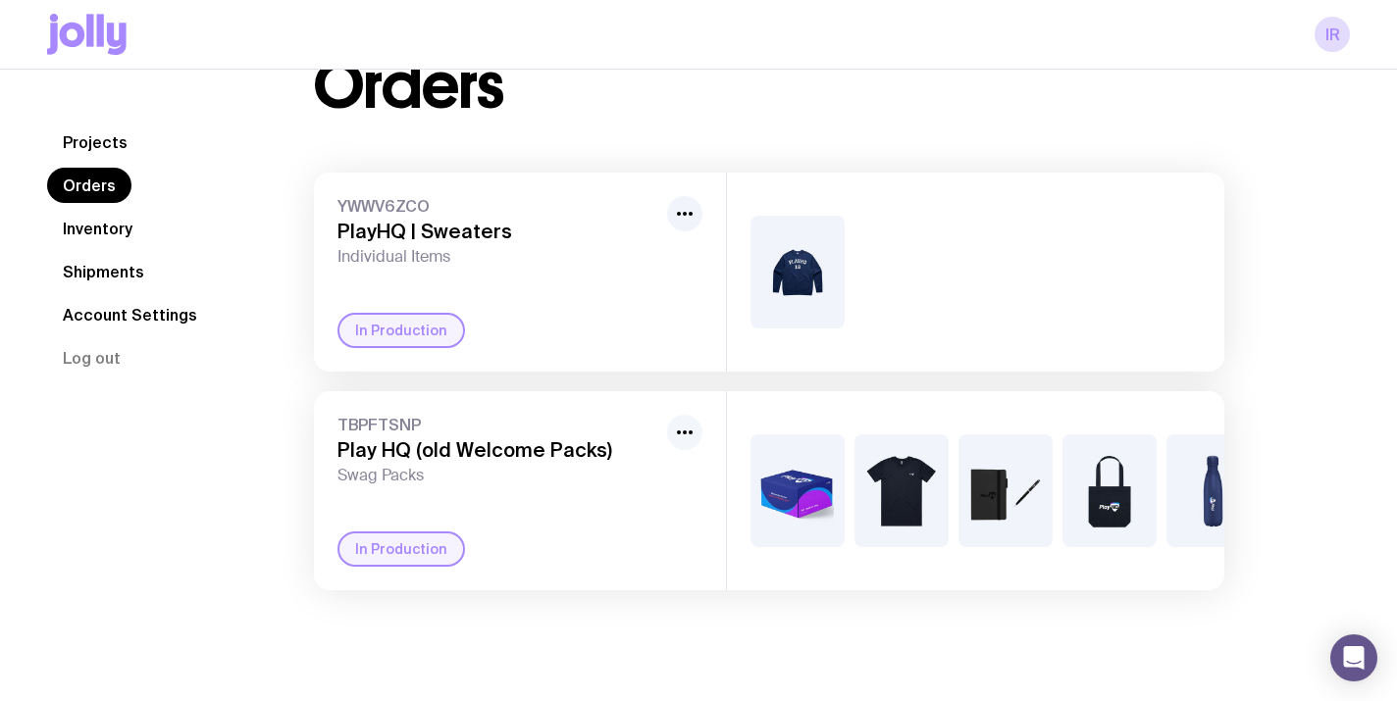
click at [685, 437] on icon "button" at bounding box center [685, 433] width 24 height 24
click at [271, 582] on div "Orders YWWV6ZCO PlayHQ | Sweaters Individual Items In Production TBPFTSNP Play …" at bounding box center [769, 323] width 1004 height 536
